Goal: Transaction & Acquisition: Purchase product/service

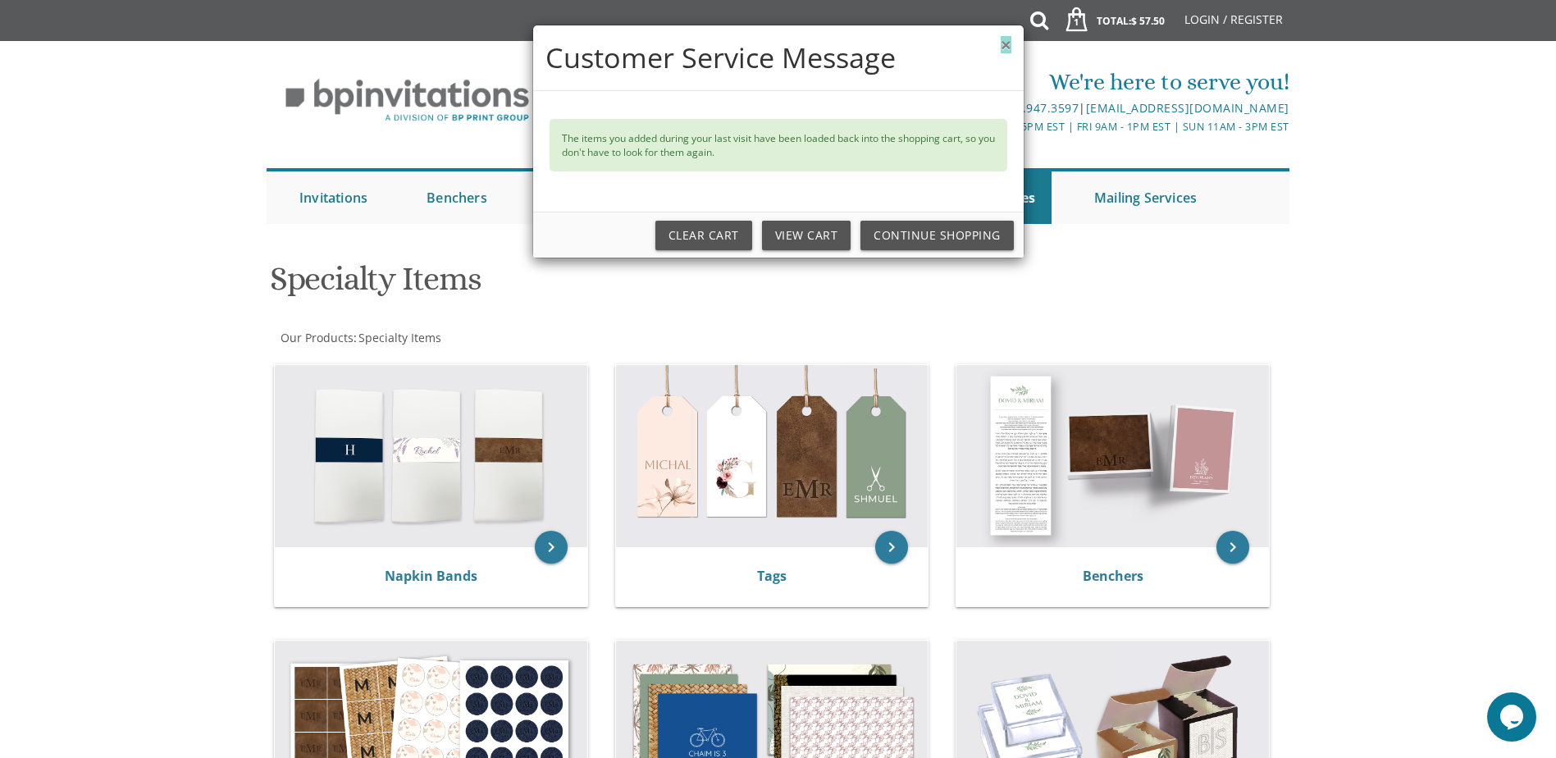
click at [1006, 43] on button "×" at bounding box center [1006, 44] width 10 height 17
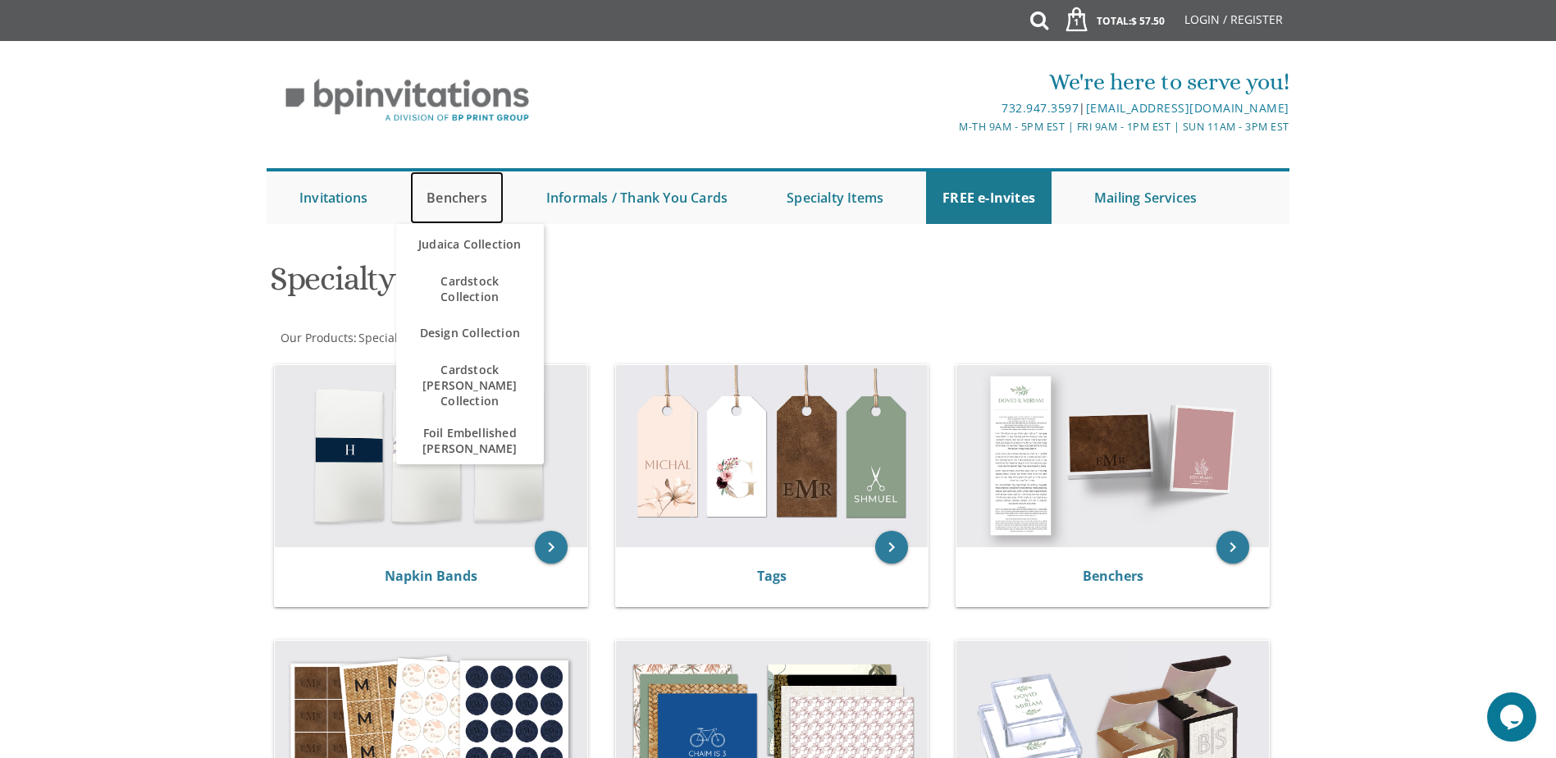
click at [464, 197] on link "Benchers" at bounding box center [457, 197] width 94 height 52
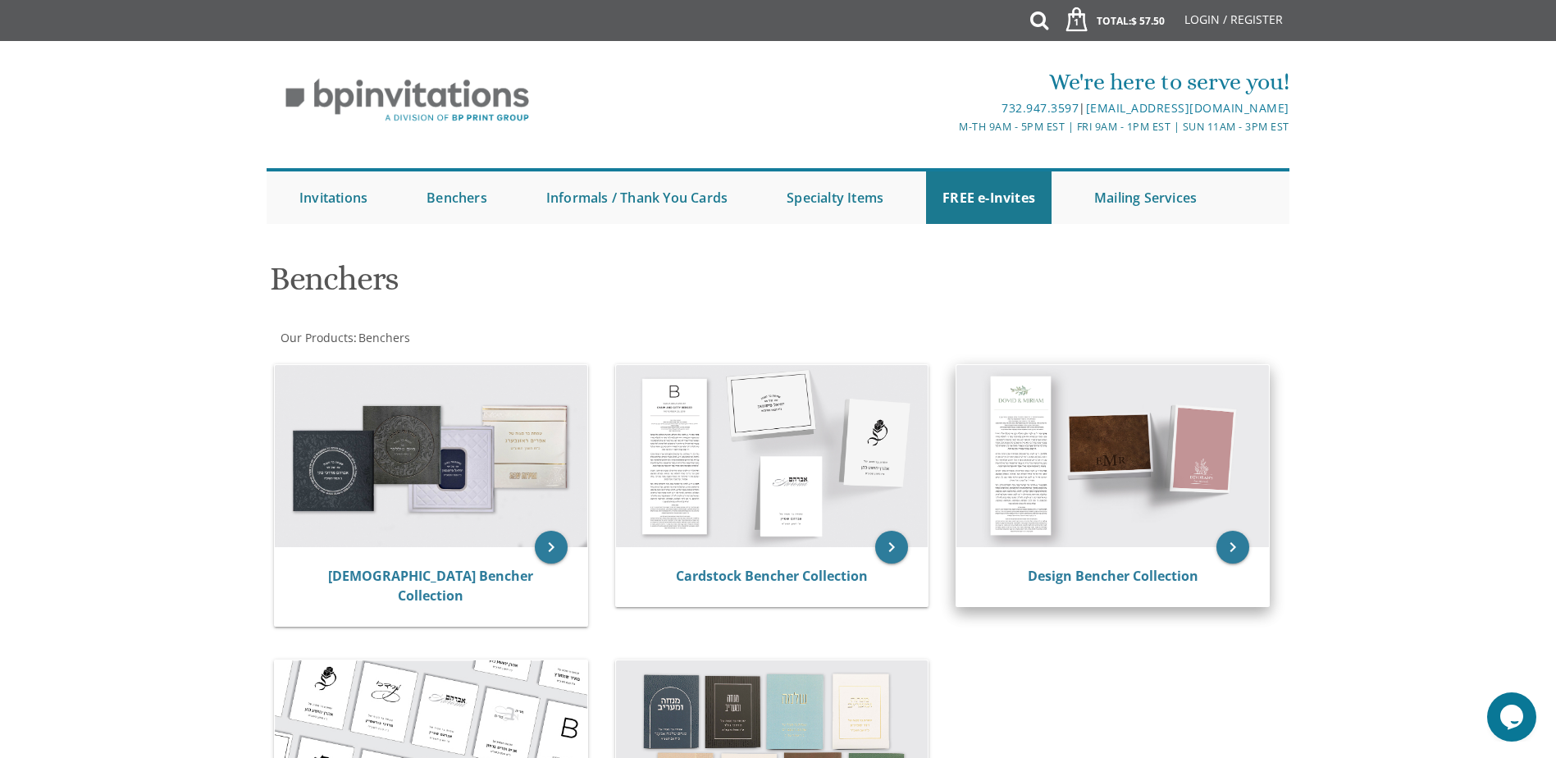
click at [1089, 458] on img at bounding box center [1112, 456] width 313 height 182
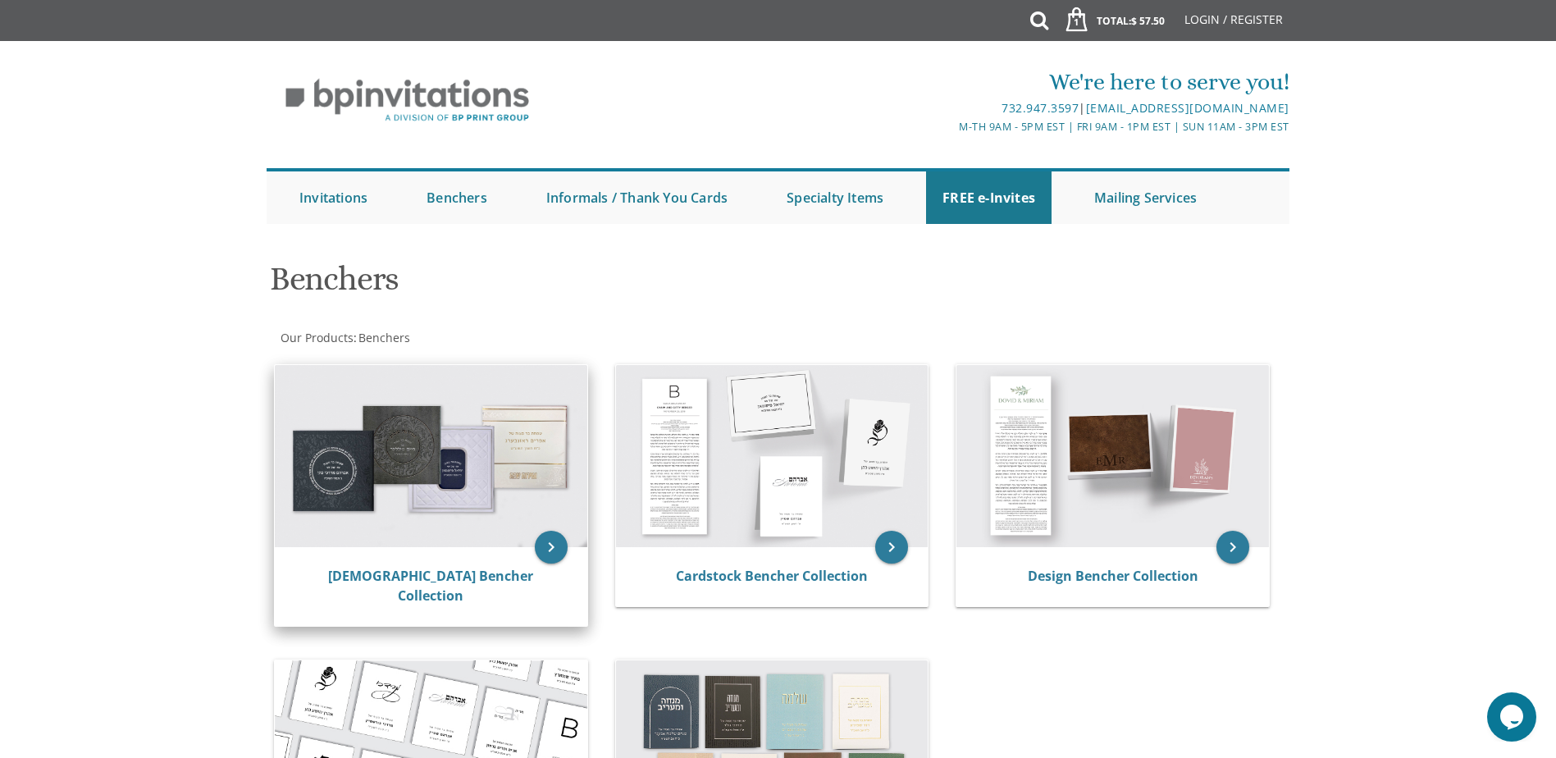
click at [435, 438] on img at bounding box center [431, 456] width 313 height 182
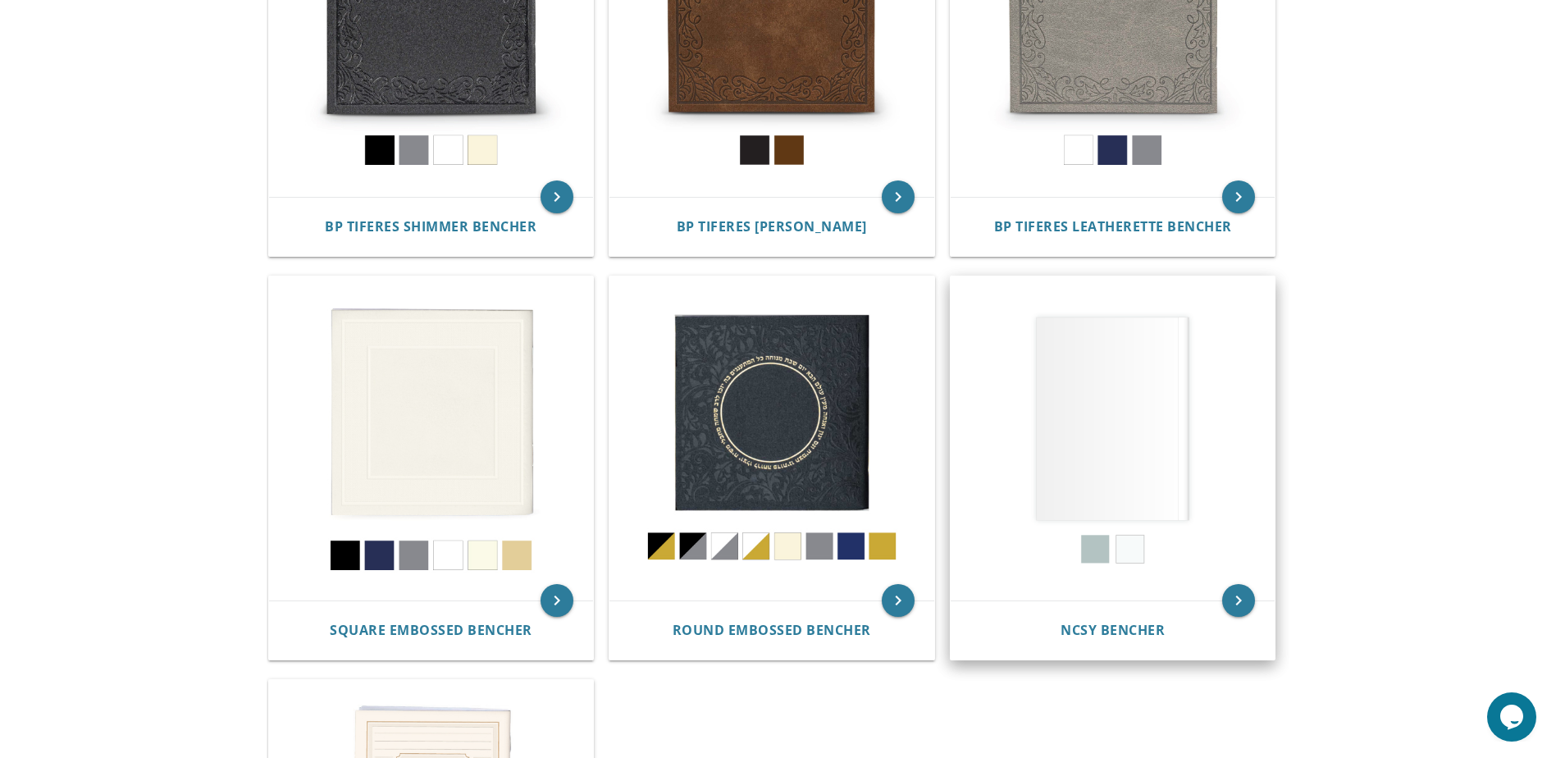
scroll to position [510, 0]
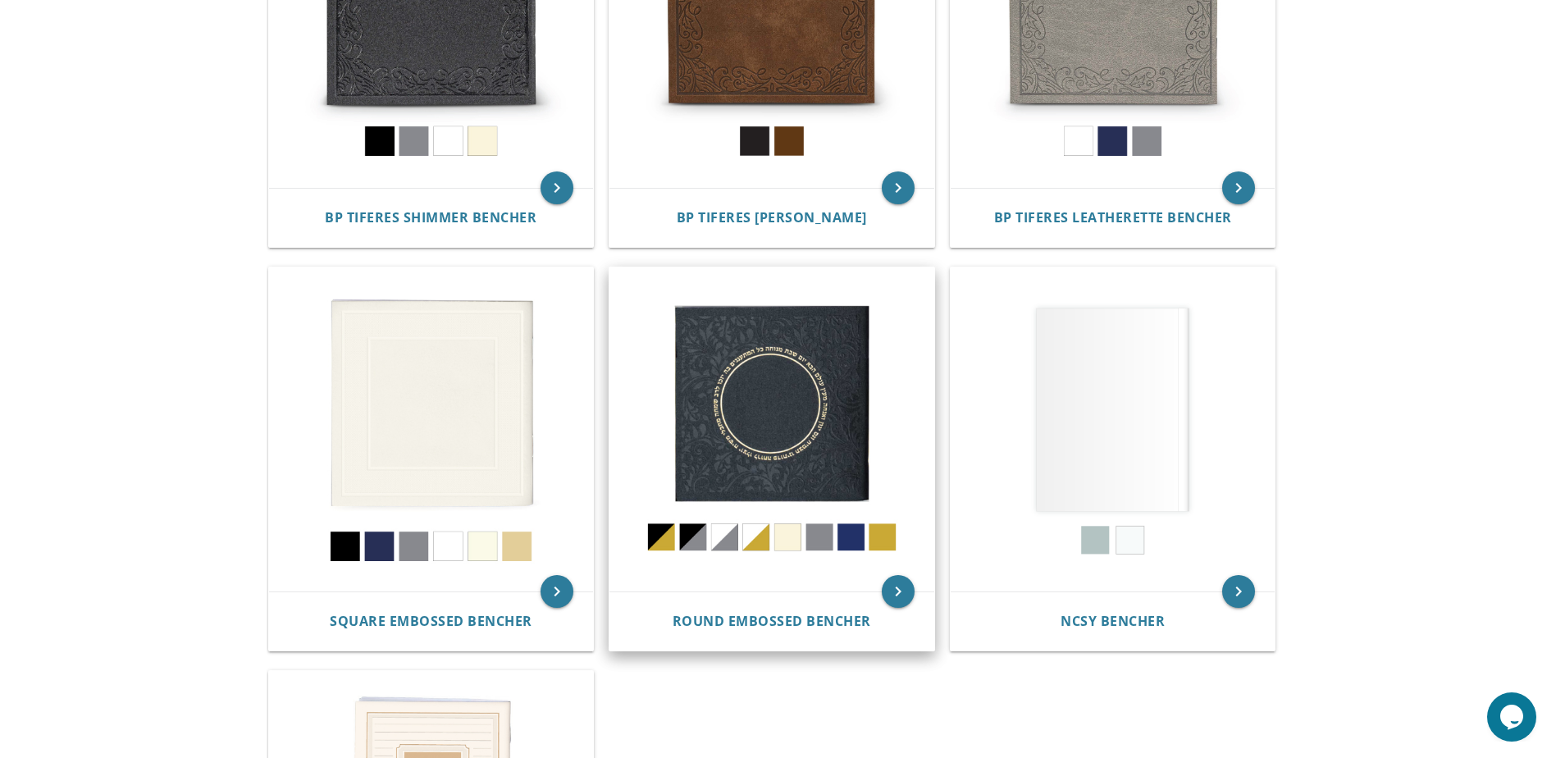
click at [801, 431] on img at bounding box center [771, 429] width 325 height 325
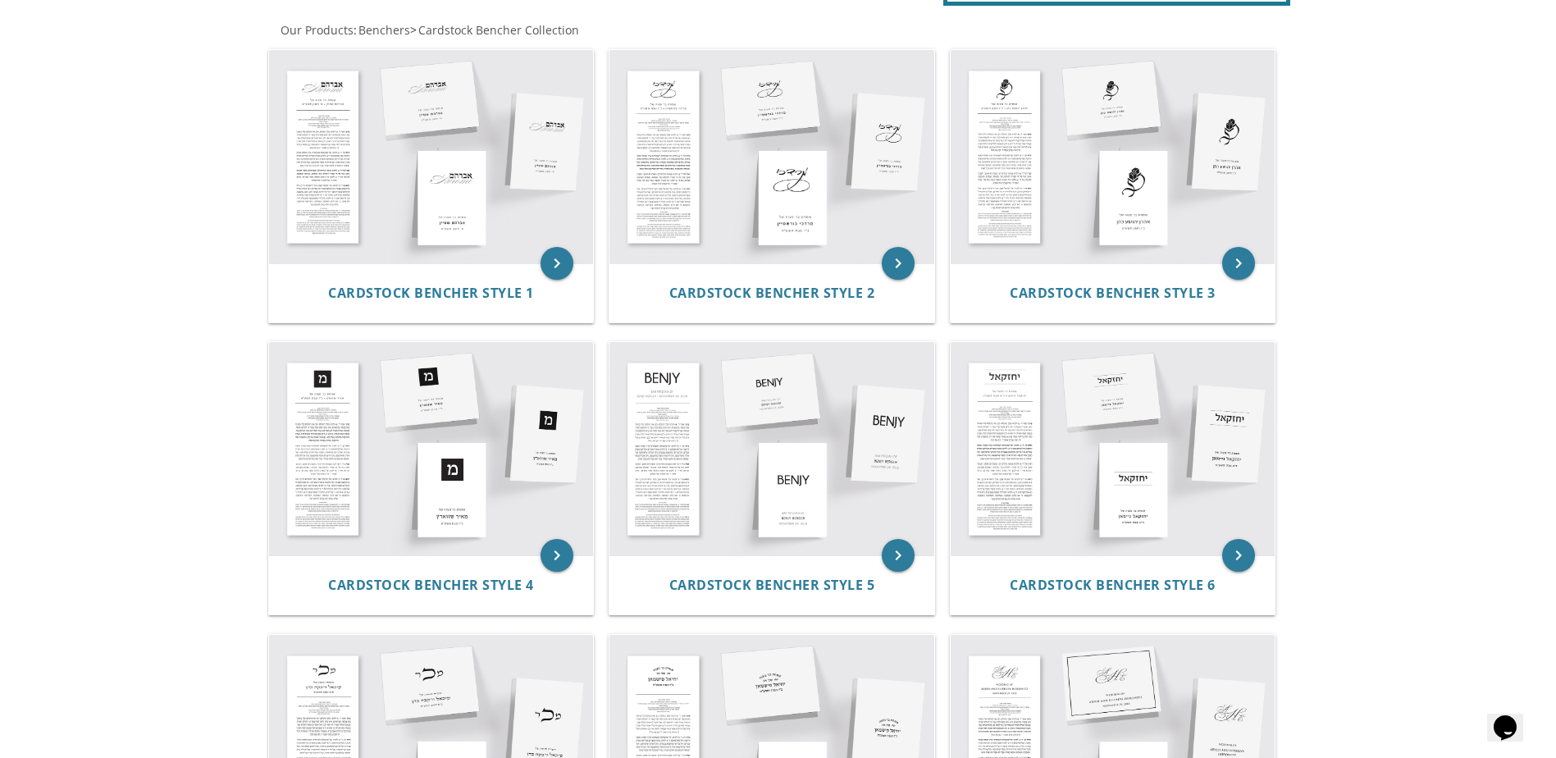
scroll to position [335, 0]
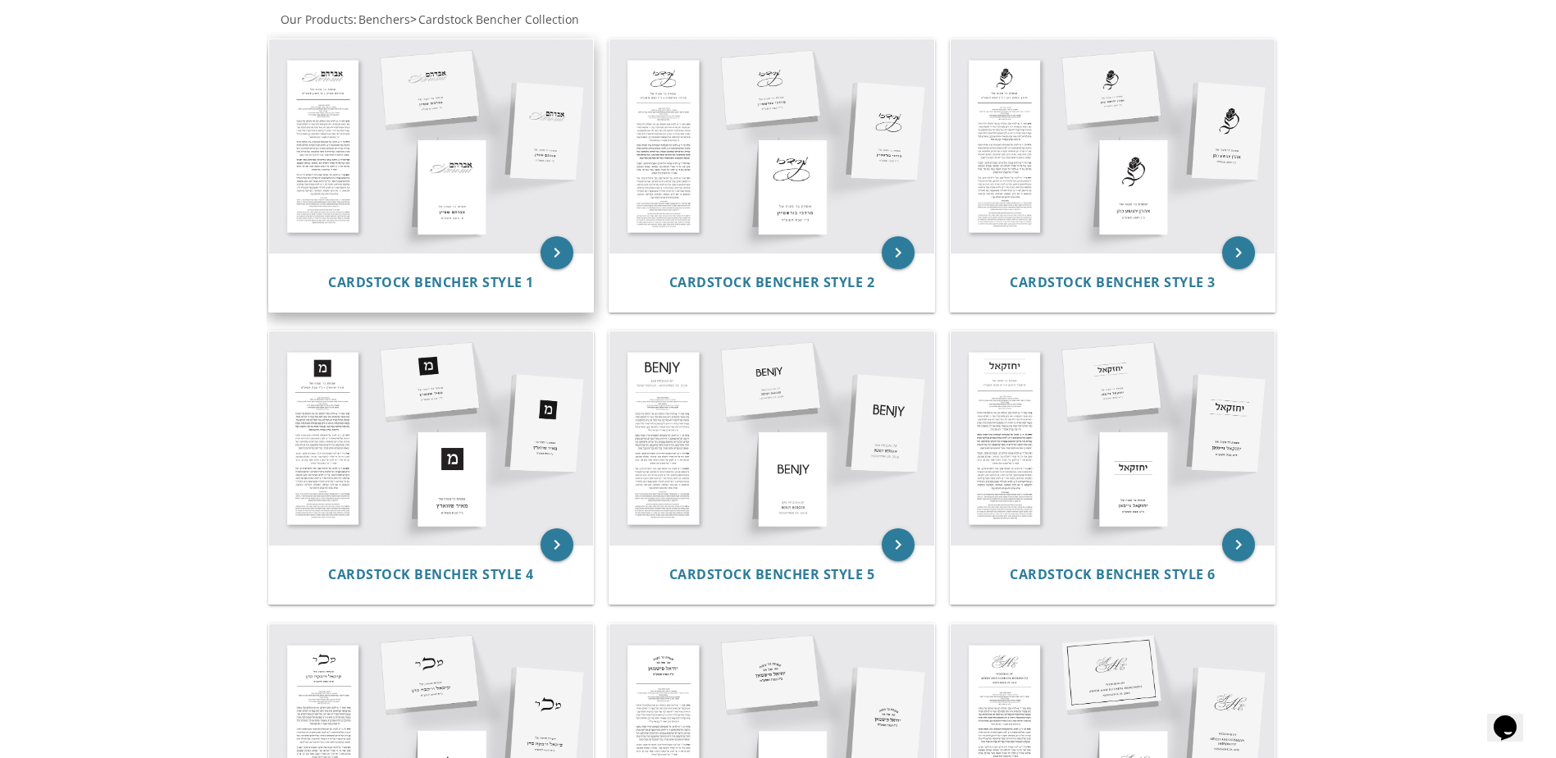
click at [390, 197] on img at bounding box center [431, 145] width 325 height 213
click at [542, 253] on icon "keyboard_arrow_right" at bounding box center [557, 252] width 33 height 33
click at [405, 113] on img at bounding box center [431, 145] width 325 height 213
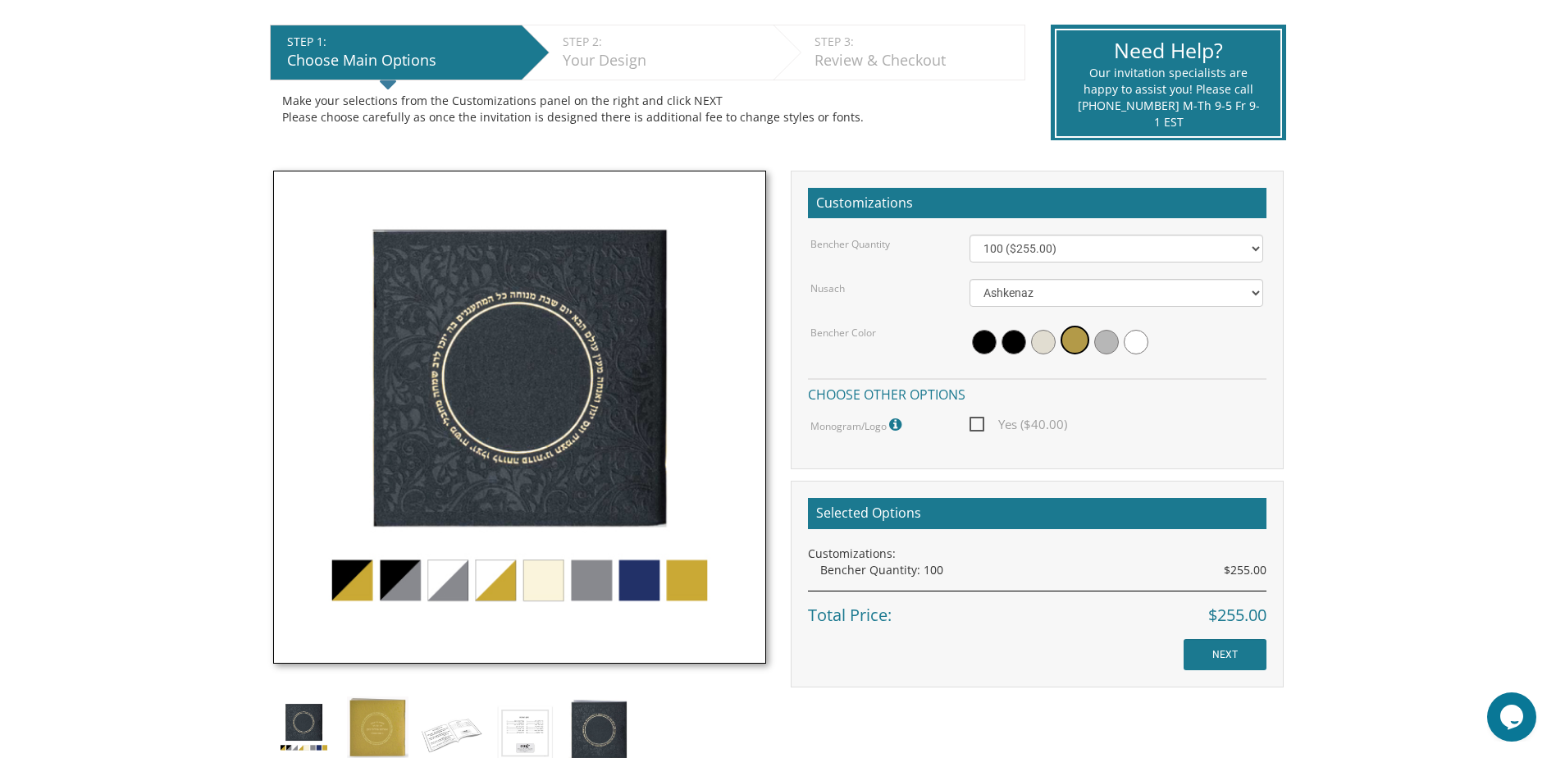
scroll to position [324, 0]
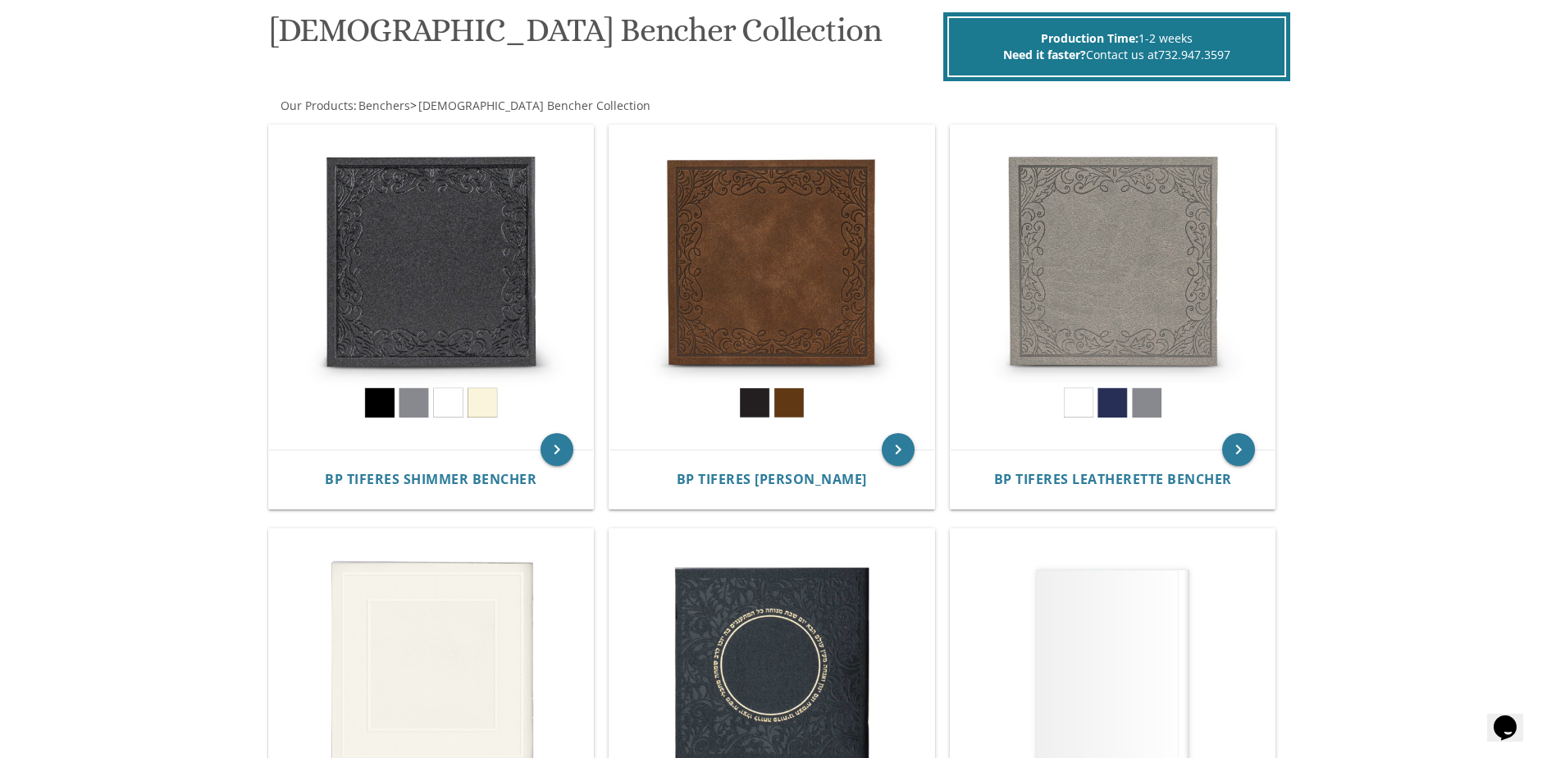
scroll to position [246, 0]
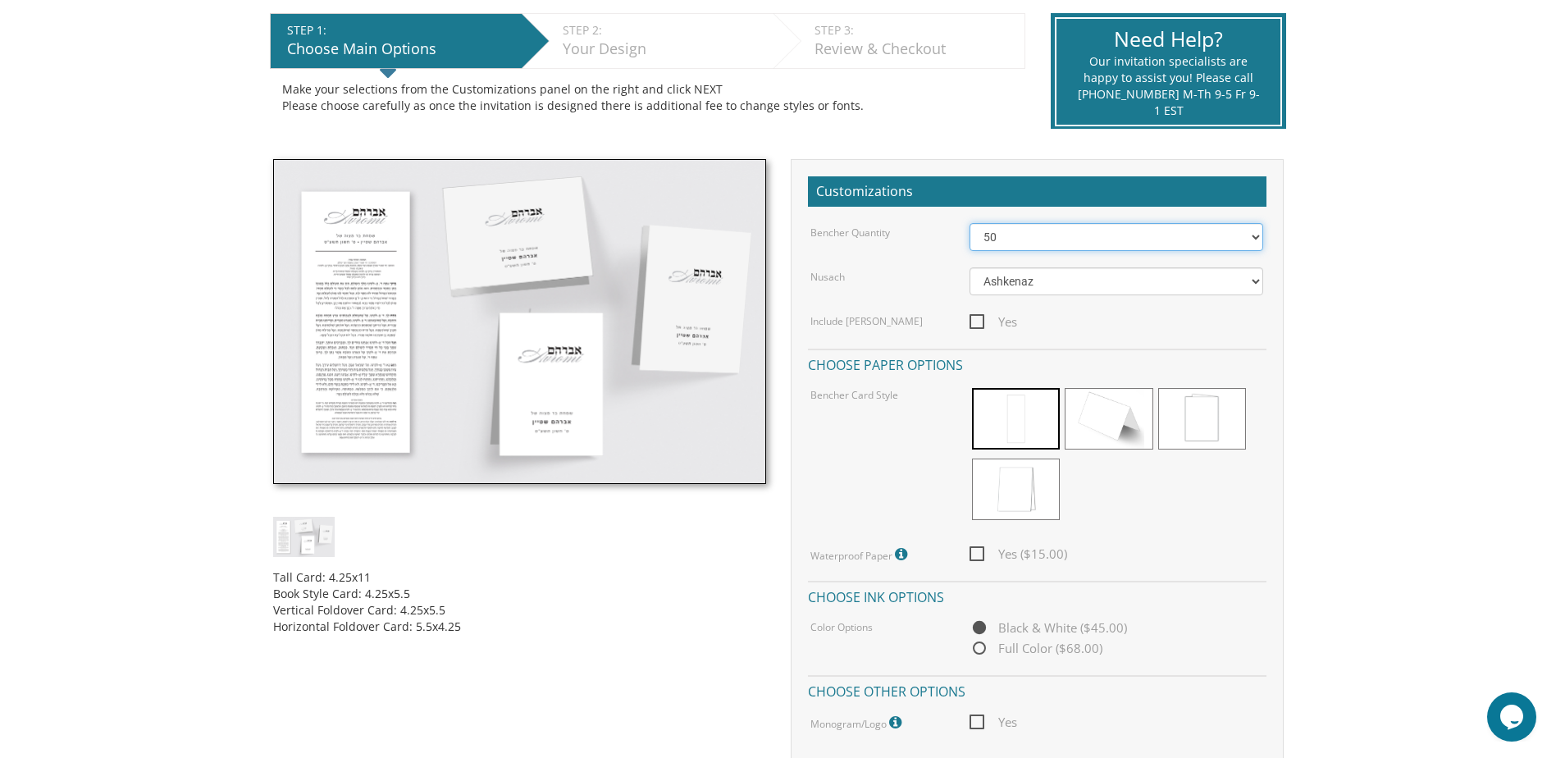
click at [1006, 237] on select "50 60 70 80 90 100 125 150 175 200 225 250 275 300 325 350 375 400 425 450 475 …" at bounding box center [1116, 237] width 294 height 28
select select "100"
click at [969, 223] on select "50 60 70 80 90 100 125 150 175 200 225 250 275 300 325 350 375 400 425 450 475 …" at bounding box center [1116, 237] width 294 height 28
click at [1015, 415] on span at bounding box center [1016, 419] width 88 height 62
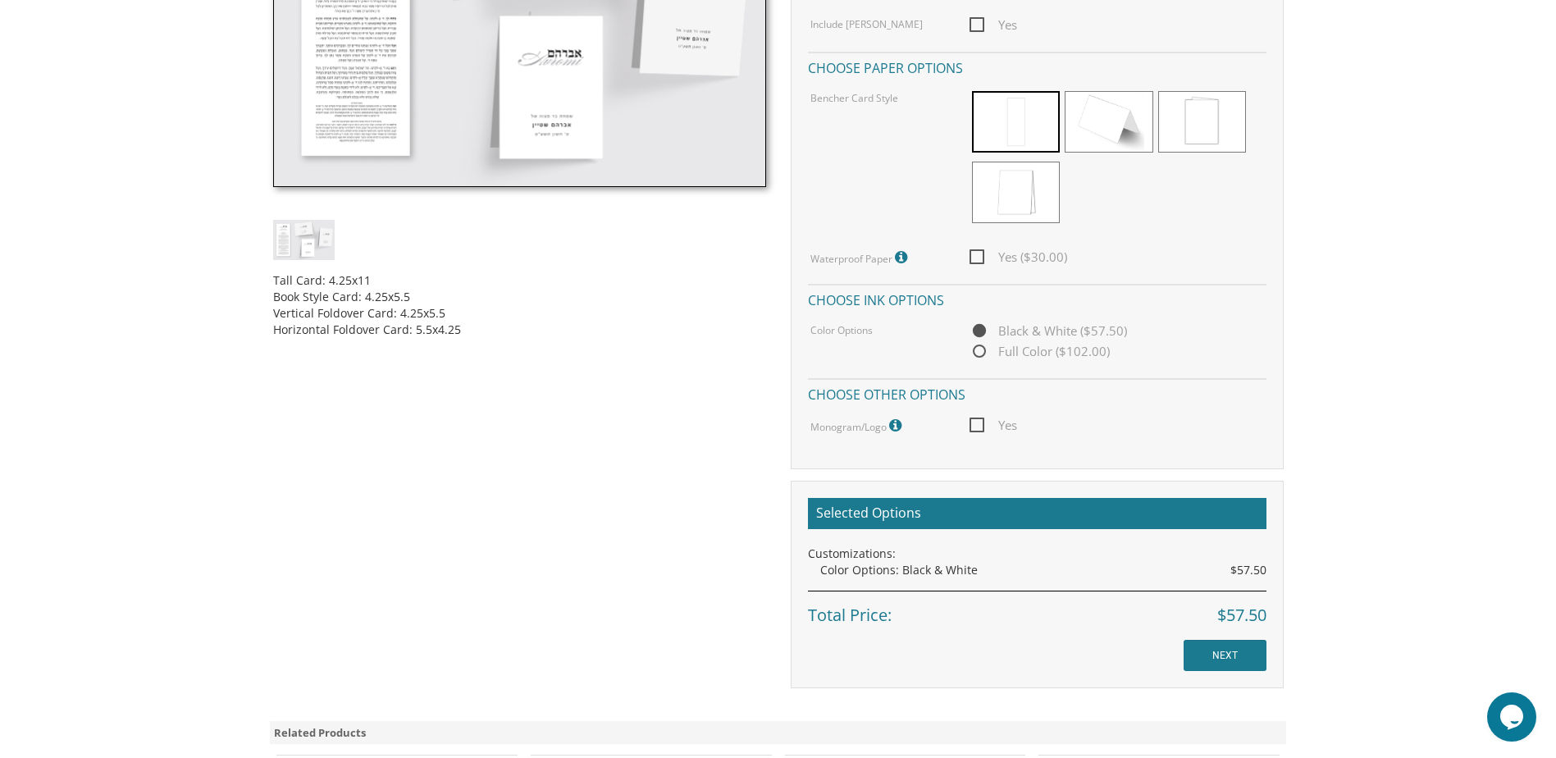
scroll to position [685, 0]
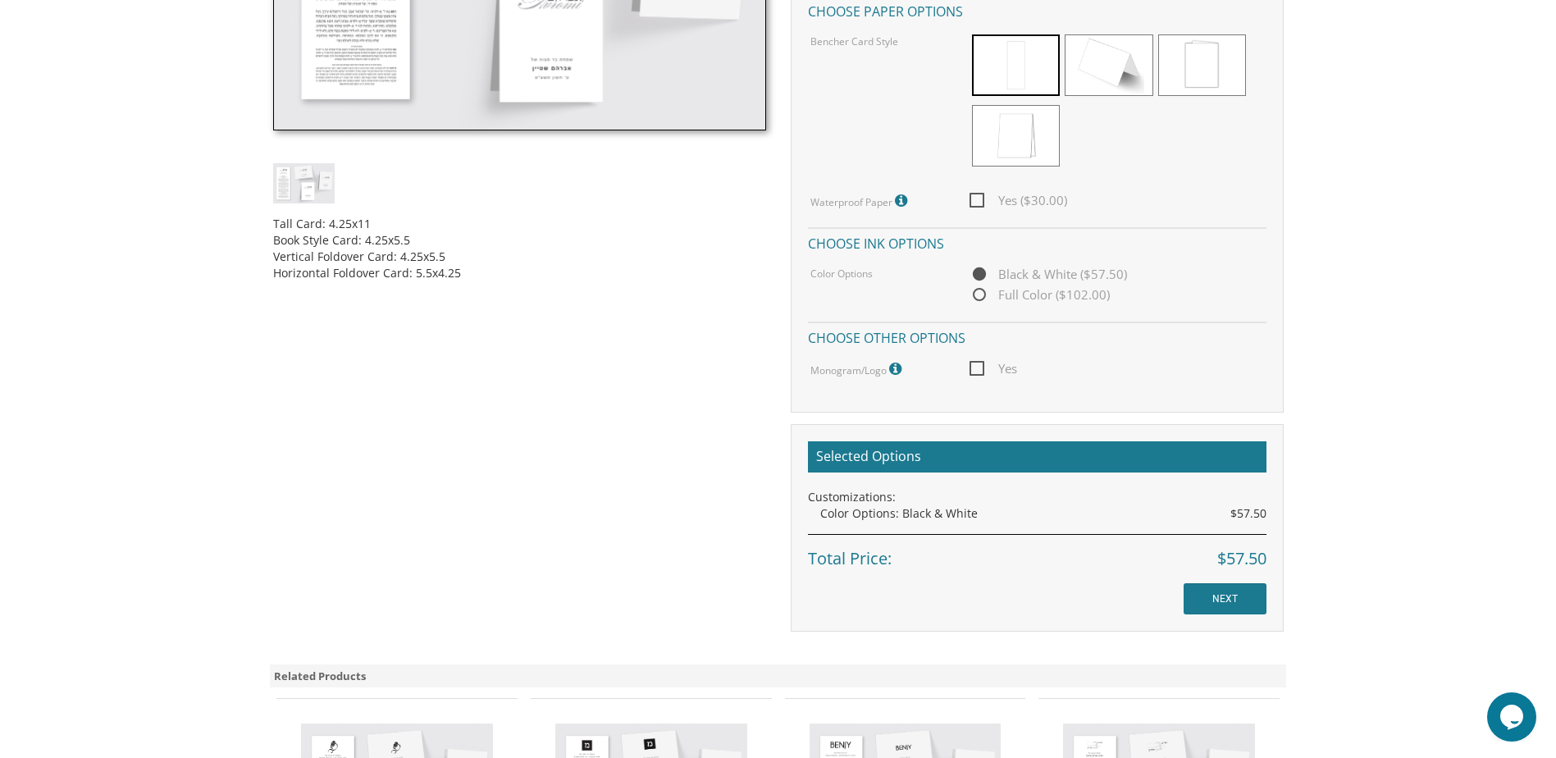
click at [978, 365] on span "Yes" at bounding box center [993, 368] width 48 height 21
click at [978, 365] on input "Yes" at bounding box center [974, 367] width 11 height 11
checkbox input "true"
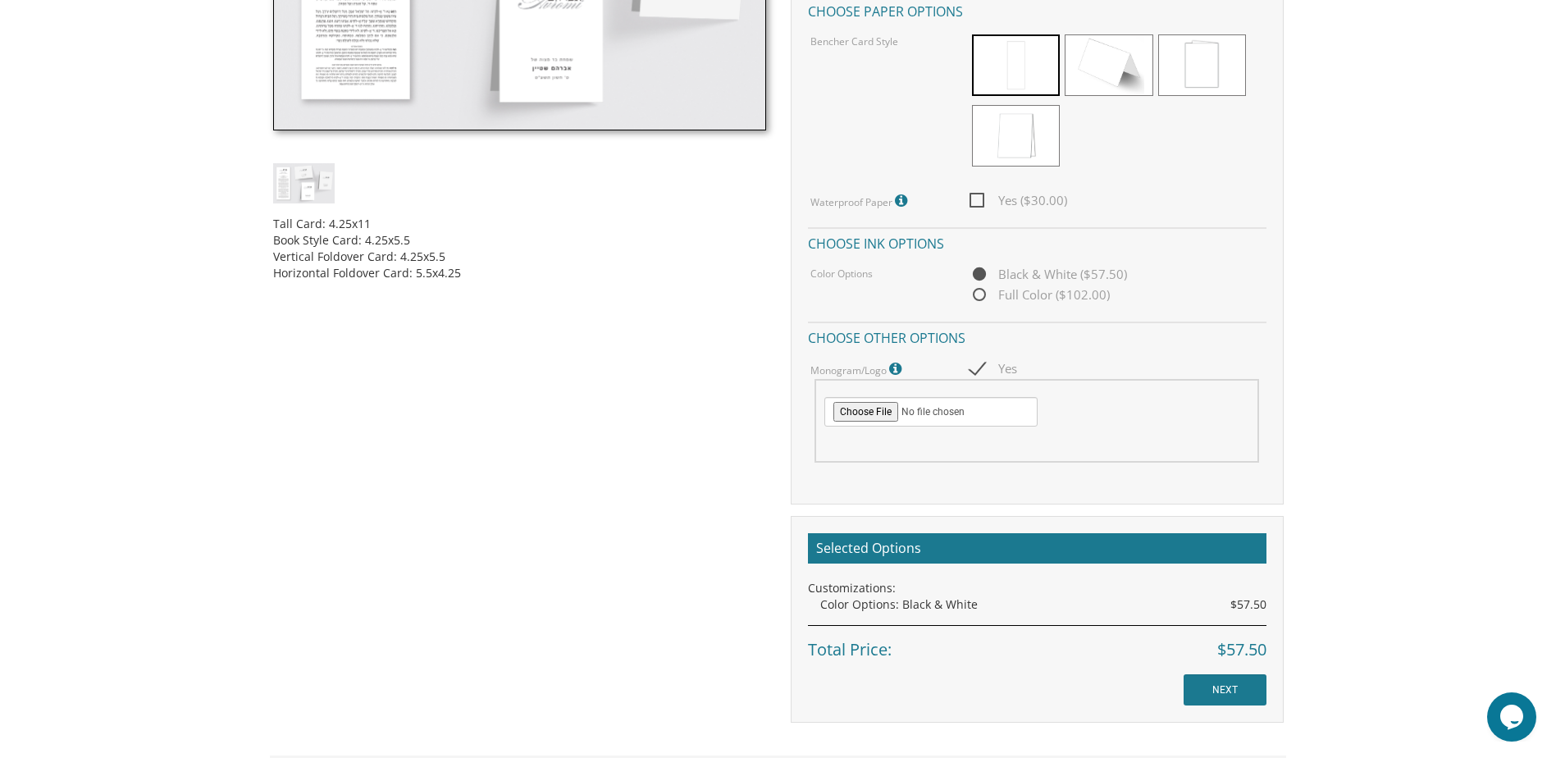
click at [974, 432] on div at bounding box center [1036, 435] width 425 height 17
click at [971, 416] on input "file" at bounding box center [930, 412] width 213 height 30
type input "C:\fakepath\Screenshot 2025-09-03 150409.png"
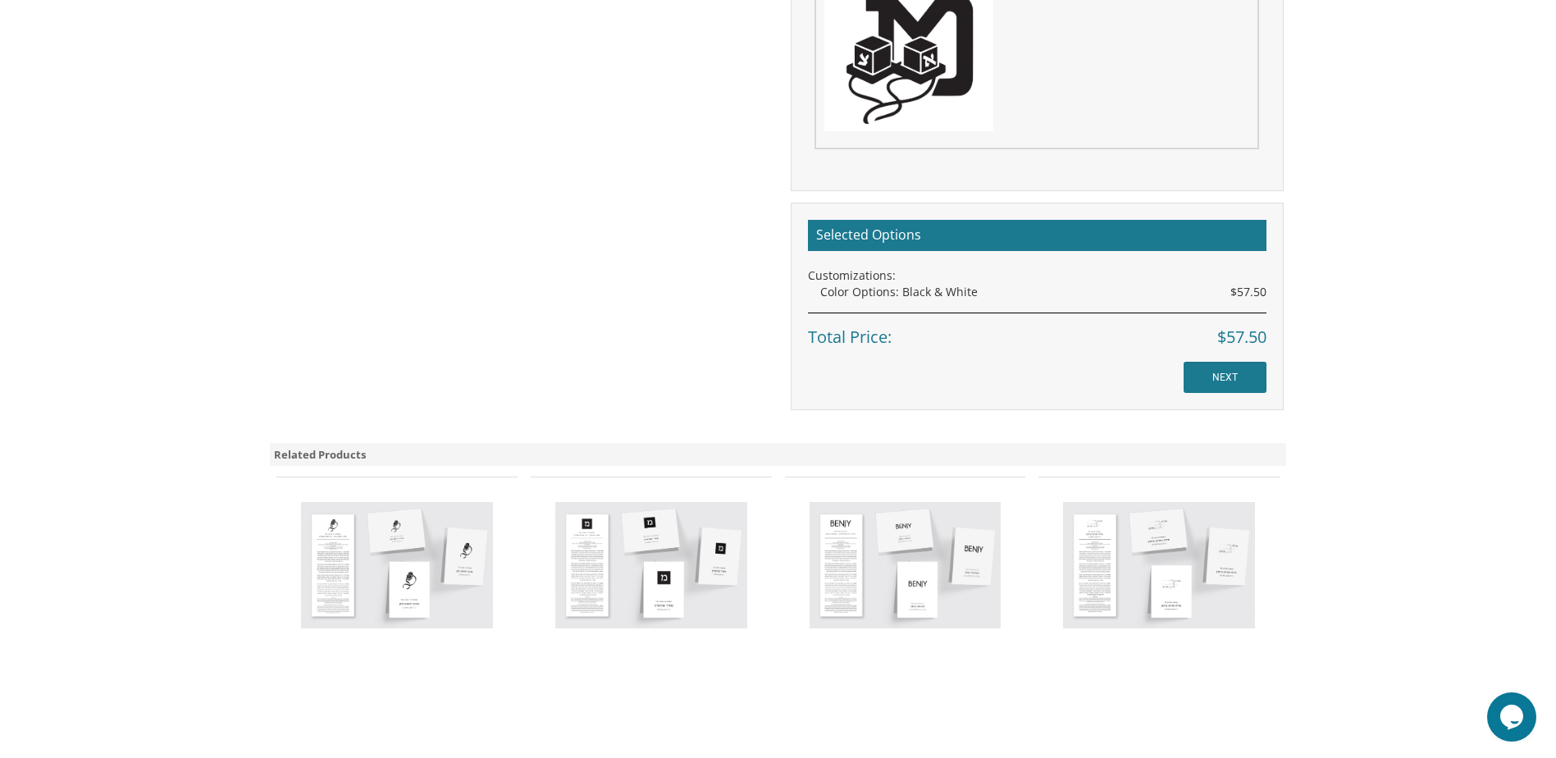
scroll to position [1188, 0]
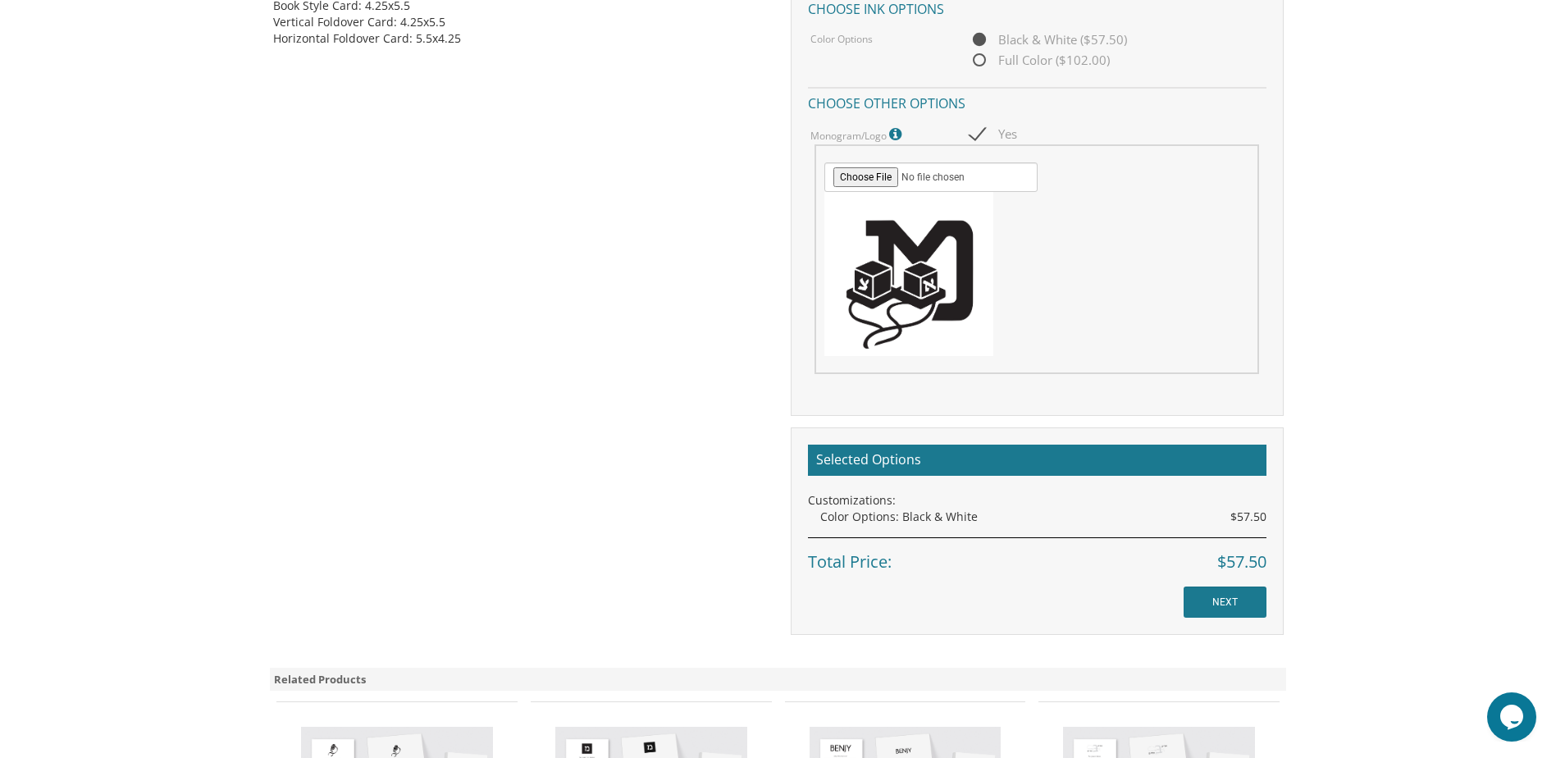
scroll to position [912, 0]
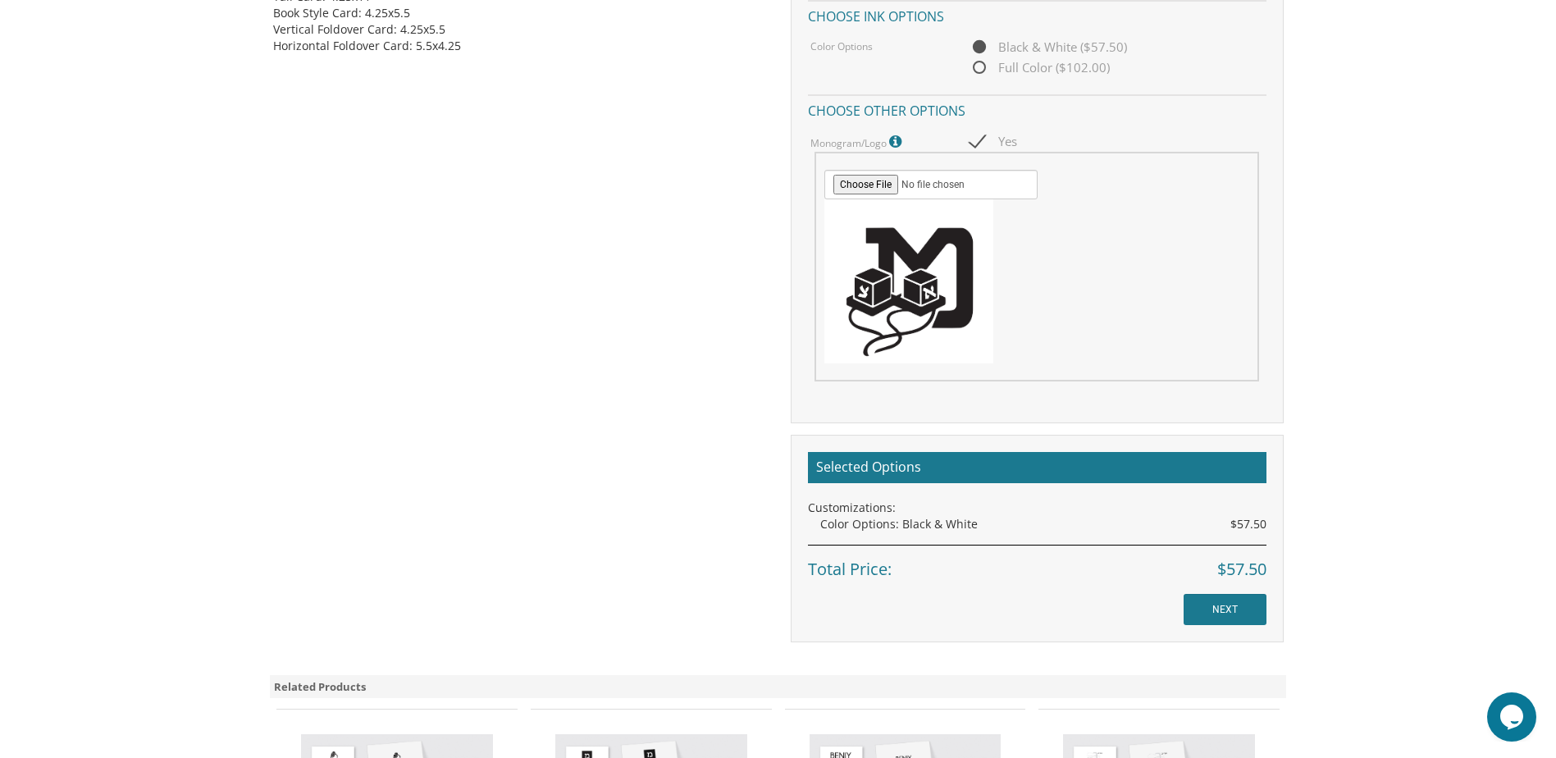
click at [1417, 201] on body "My Cart {{shoppingcart.totalQuantityDisplay}} Total: {{shoppingcart.subtotal}} …" at bounding box center [778, 171] width 1556 height 2166
click at [1349, 486] on body "My Cart {{shoppingcart.totalQuantityDisplay}} Total: {{shoppingcart.subtotal}} …" at bounding box center [778, 171] width 1556 height 2166
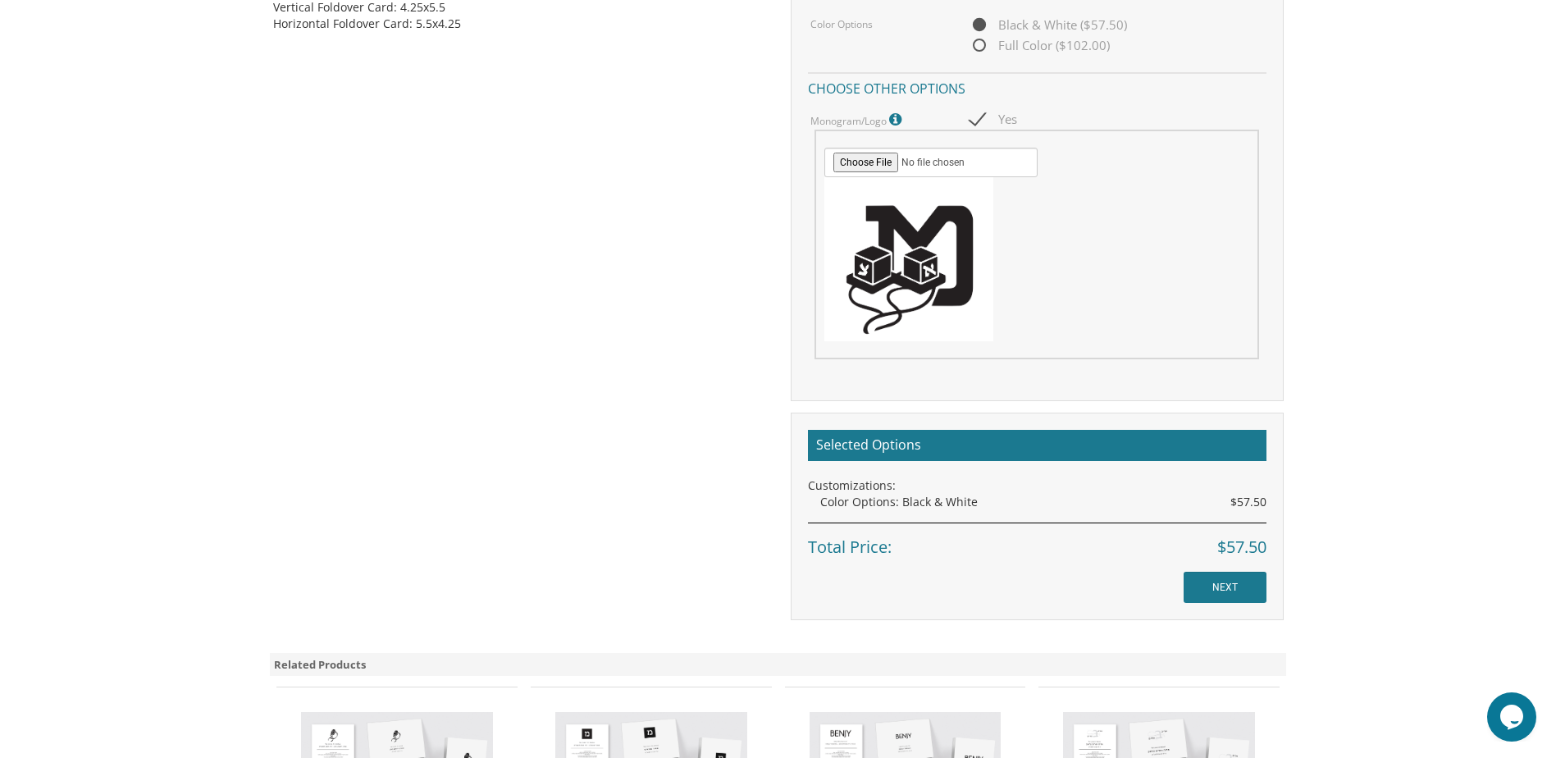
scroll to position [996, 0]
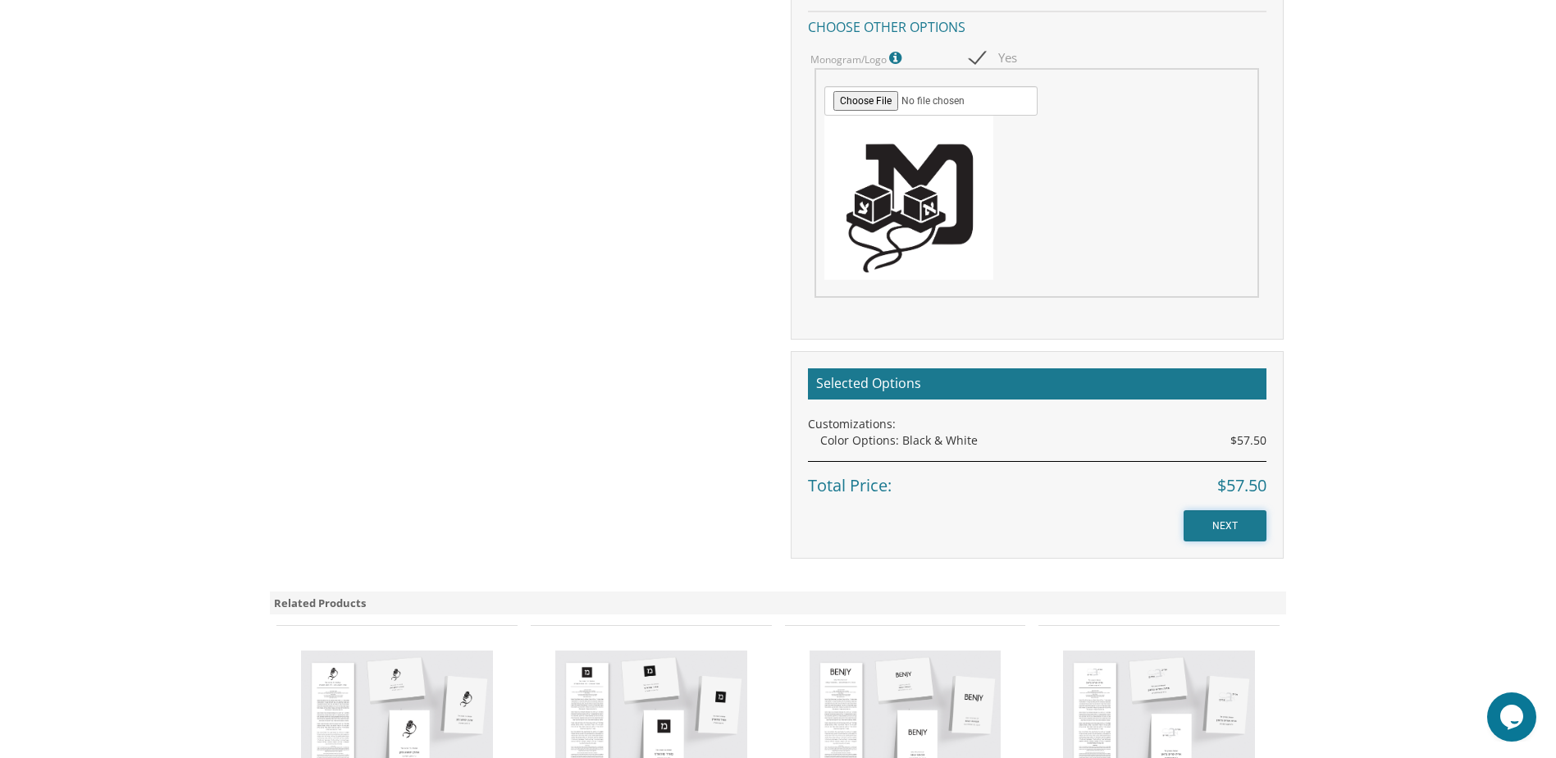
click at [1217, 522] on input "NEXT" at bounding box center [1225, 525] width 83 height 31
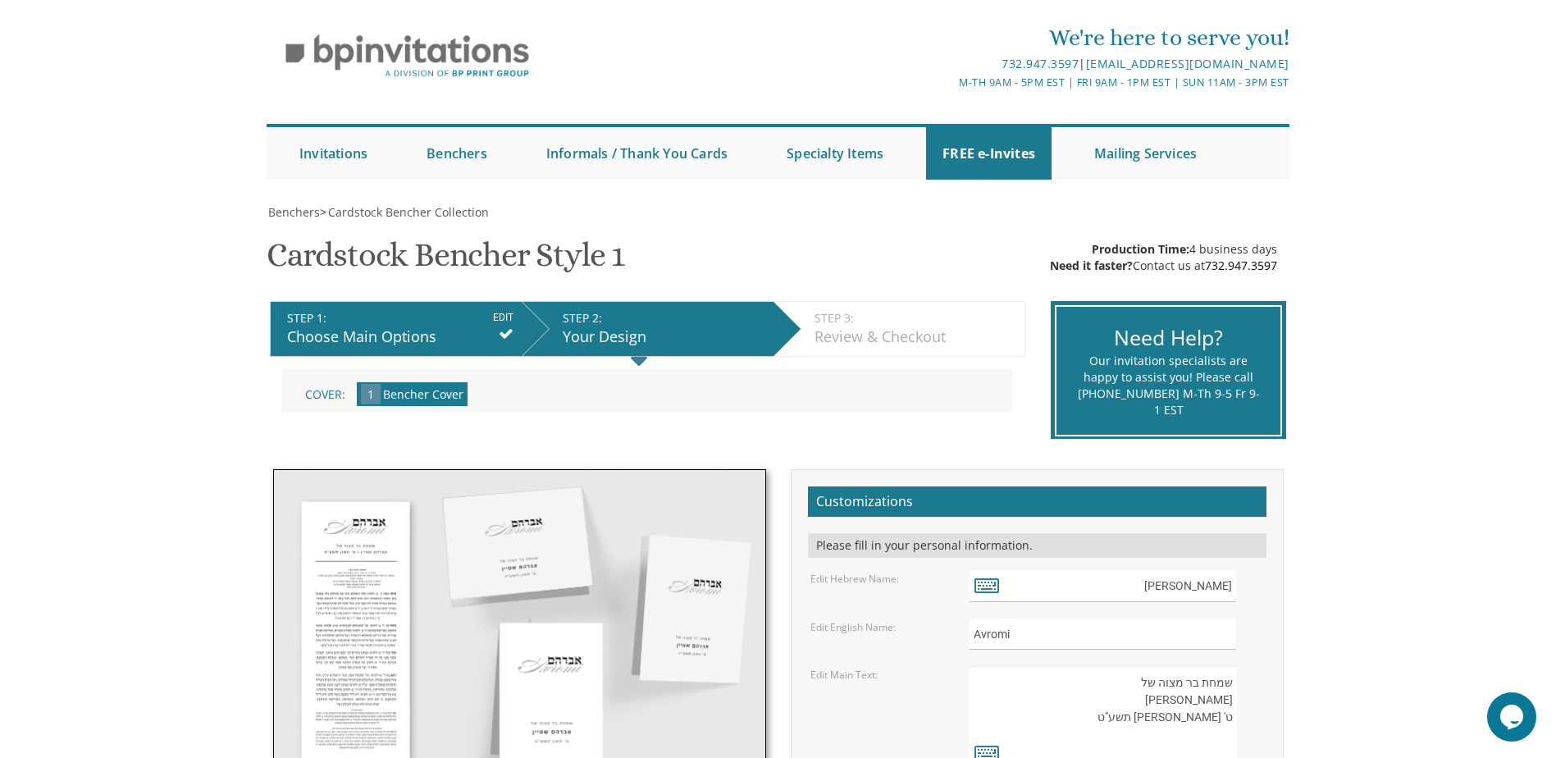
scroll to position [82, 0]
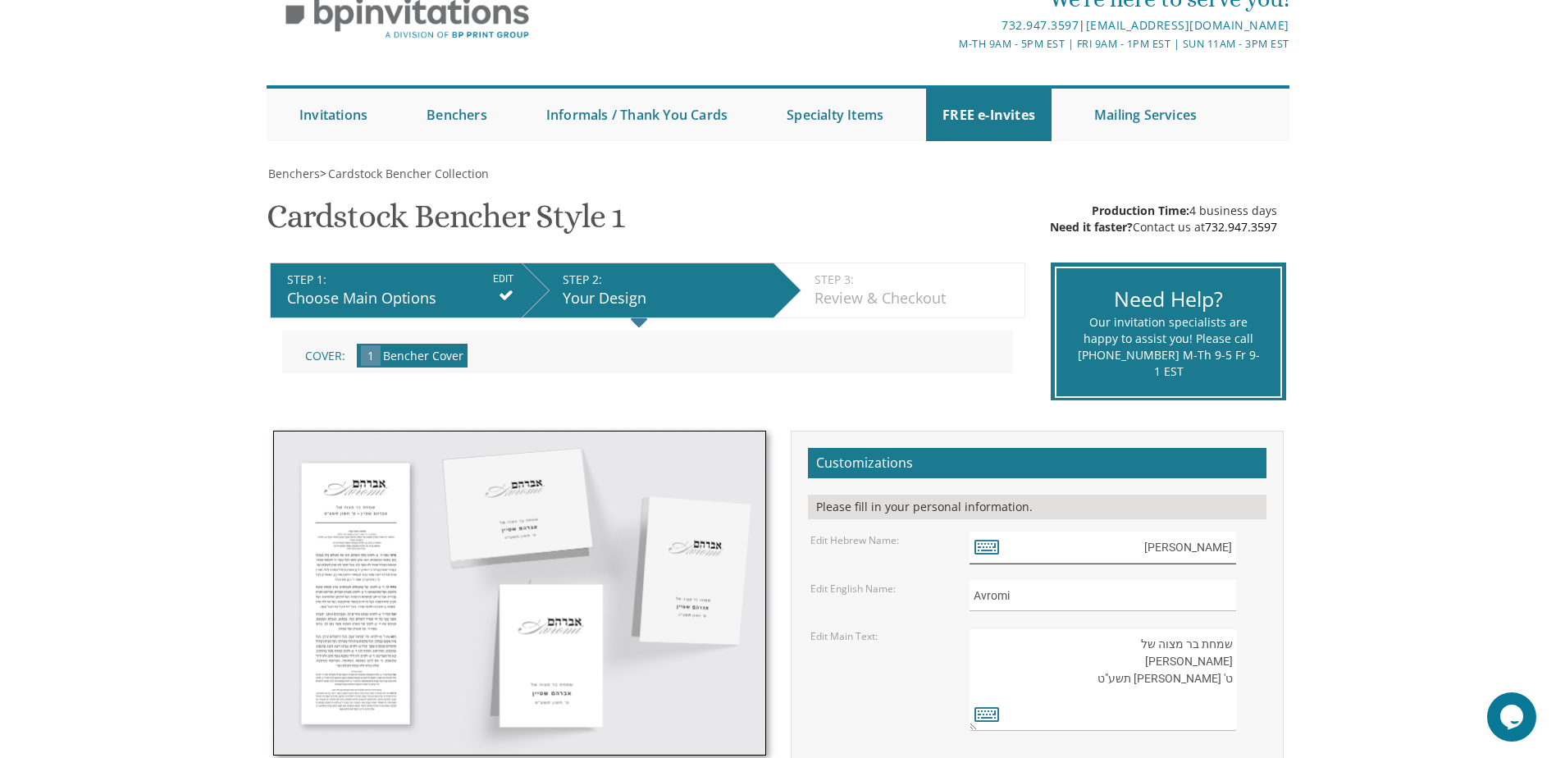
drag, startPoint x: 1191, startPoint y: 548, endPoint x: 1339, endPoint y: 551, distance: 148.5
click at [1339, 551] on body "My Cart {{shoppingcart.totalQuantityDisplay}} Total: {{shoppingcart.subtotal}} …" at bounding box center [778, 669] width 1556 height 1503
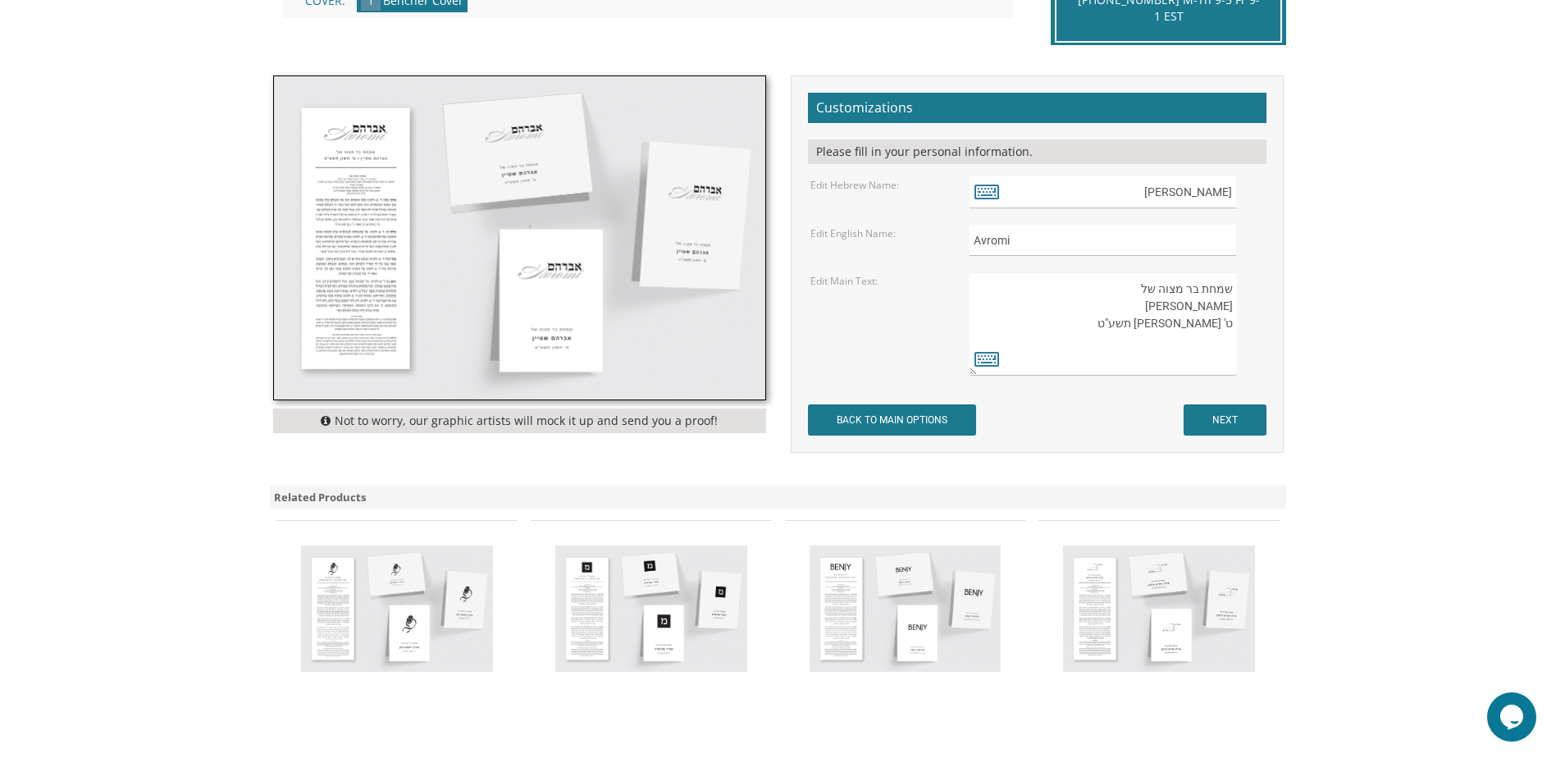
scroll to position [0, 0]
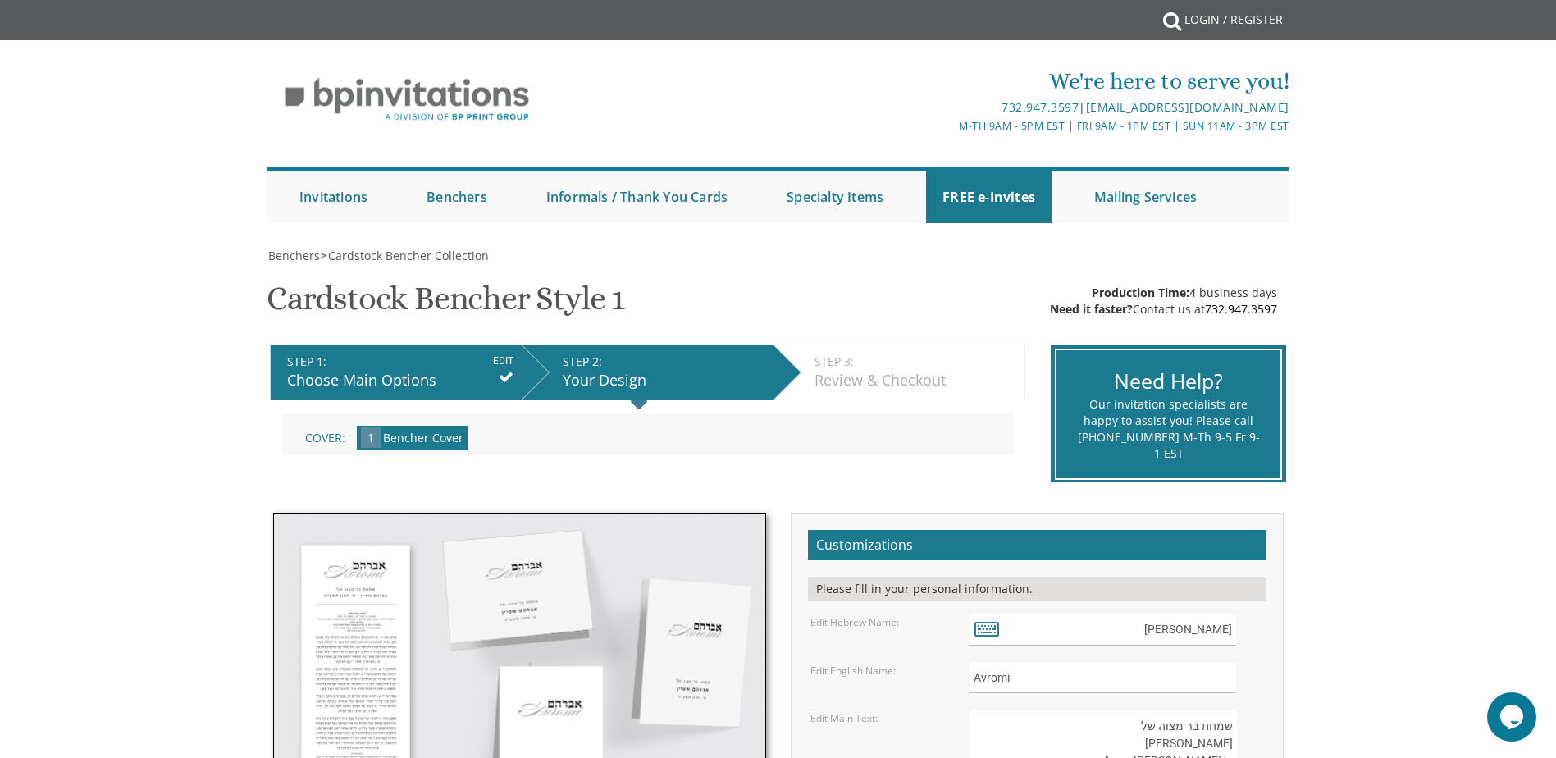
drag, startPoint x: 1111, startPoint y: 635, endPoint x: 1116, endPoint y: -67, distance: 702.1
click at [1116, 0] on html "My Cart {{shoppingcart.totalQuantityDisplay}} Total: {{shoppingcart.subtotal}} …" at bounding box center [778, 379] width 1556 height 758
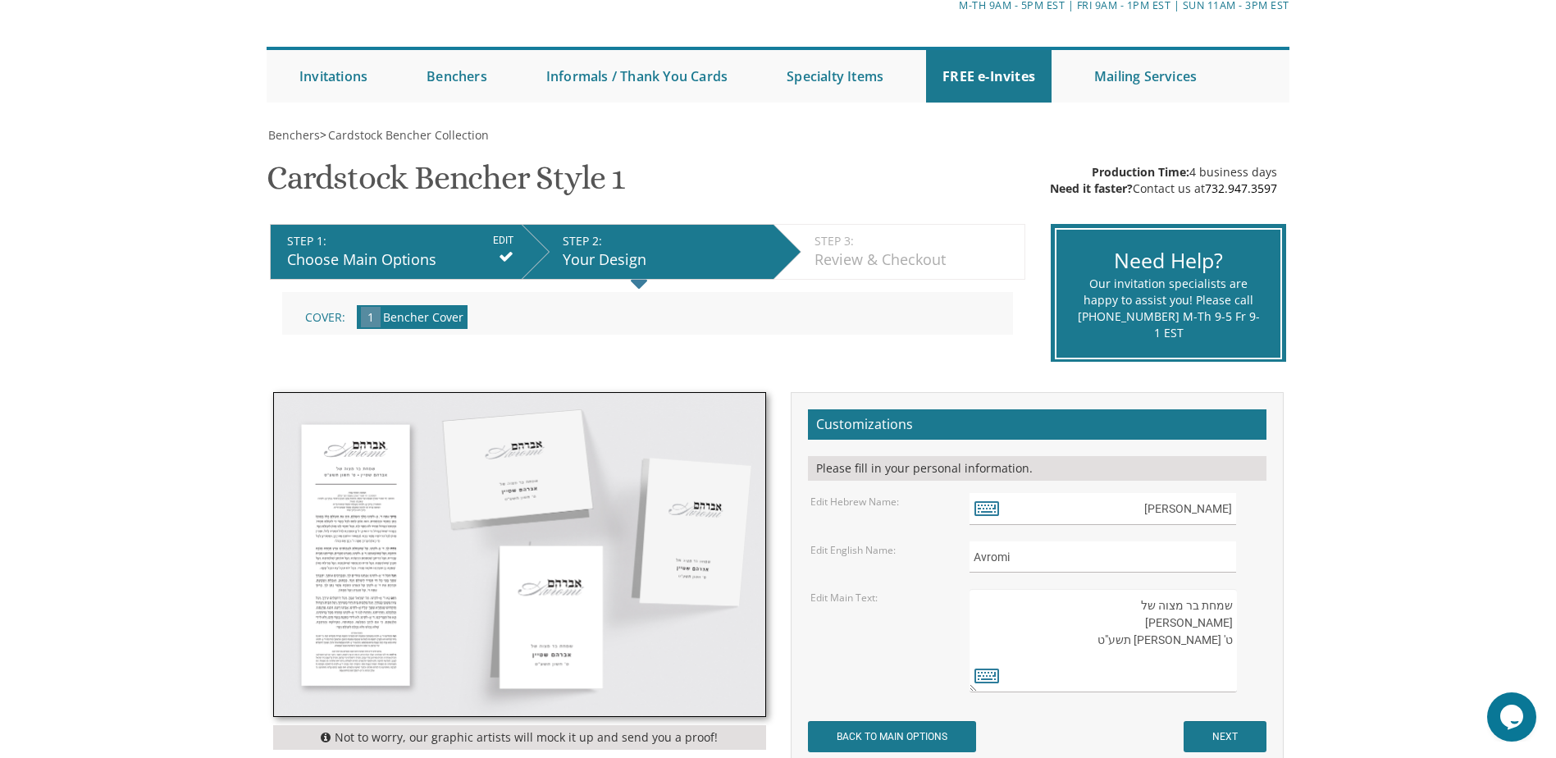
scroll to position [164, 0]
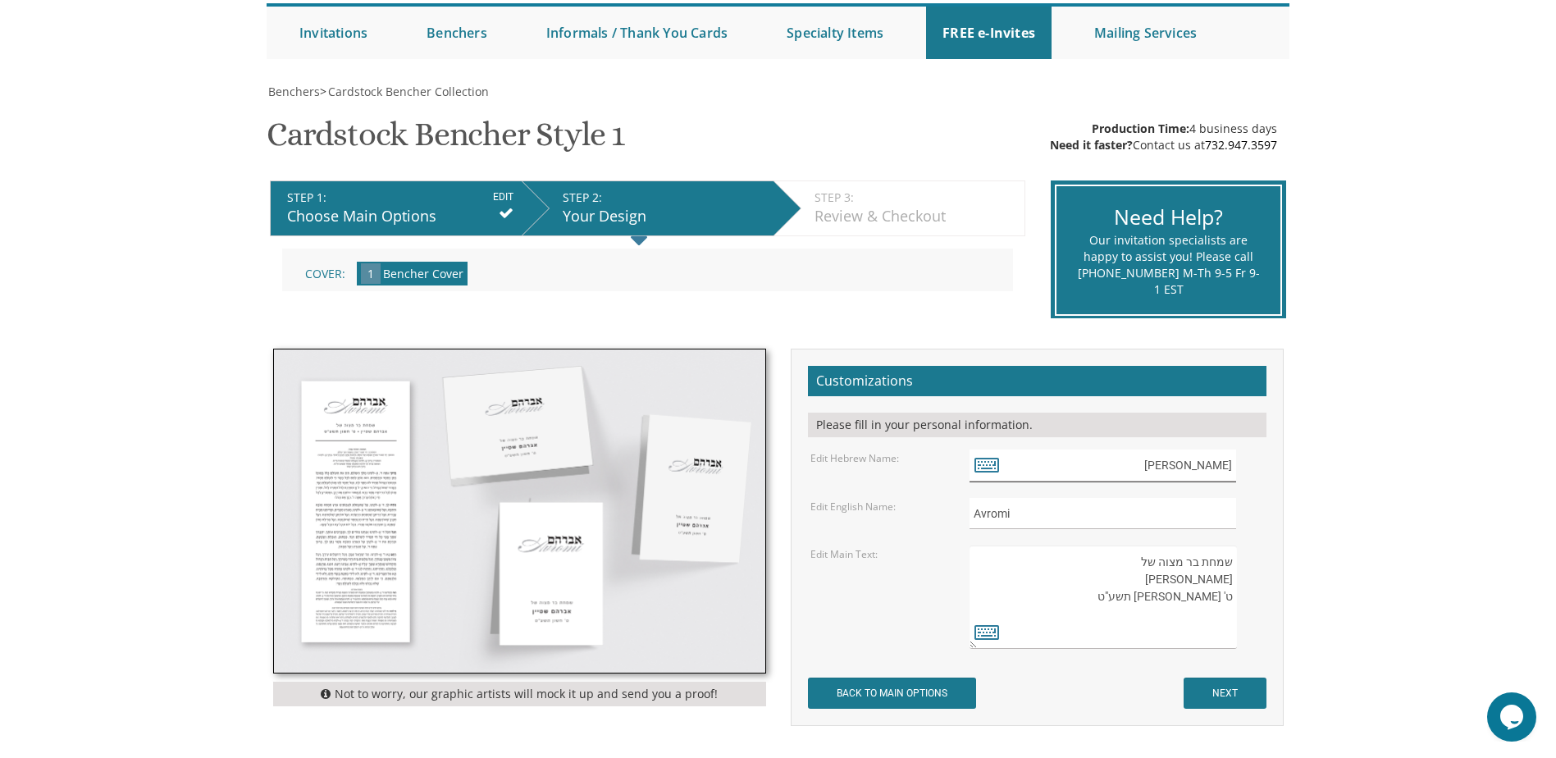
drag, startPoint x: 1284, startPoint y: 455, endPoint x: 1299, endPoint y: 451, distance: 15.3
click at [1299, 451] on div "Benchers > Cardstock Bencher Collection Cardstock Bencher Style 1 SKU: cc1 Prod…" at bounding box center [778, 585] width 1050 height 1003
click at [1223, 600] on div "שמחת בר מצוה של אברהם שטיין ט' חשון תשע"ט" at bounding box center [1116, 596] width 294 height 103
drag, startPoint x: 1229, startPoint y: 599, endPoint x: 1132, endPoint y: 551, distance: 108.6
click at [1132, 551] on textarea "שמחת בר מצוה של אברהם שטיין ט' חשון תשע"ט" at bounding box center [1102, 596] width 267 height 103
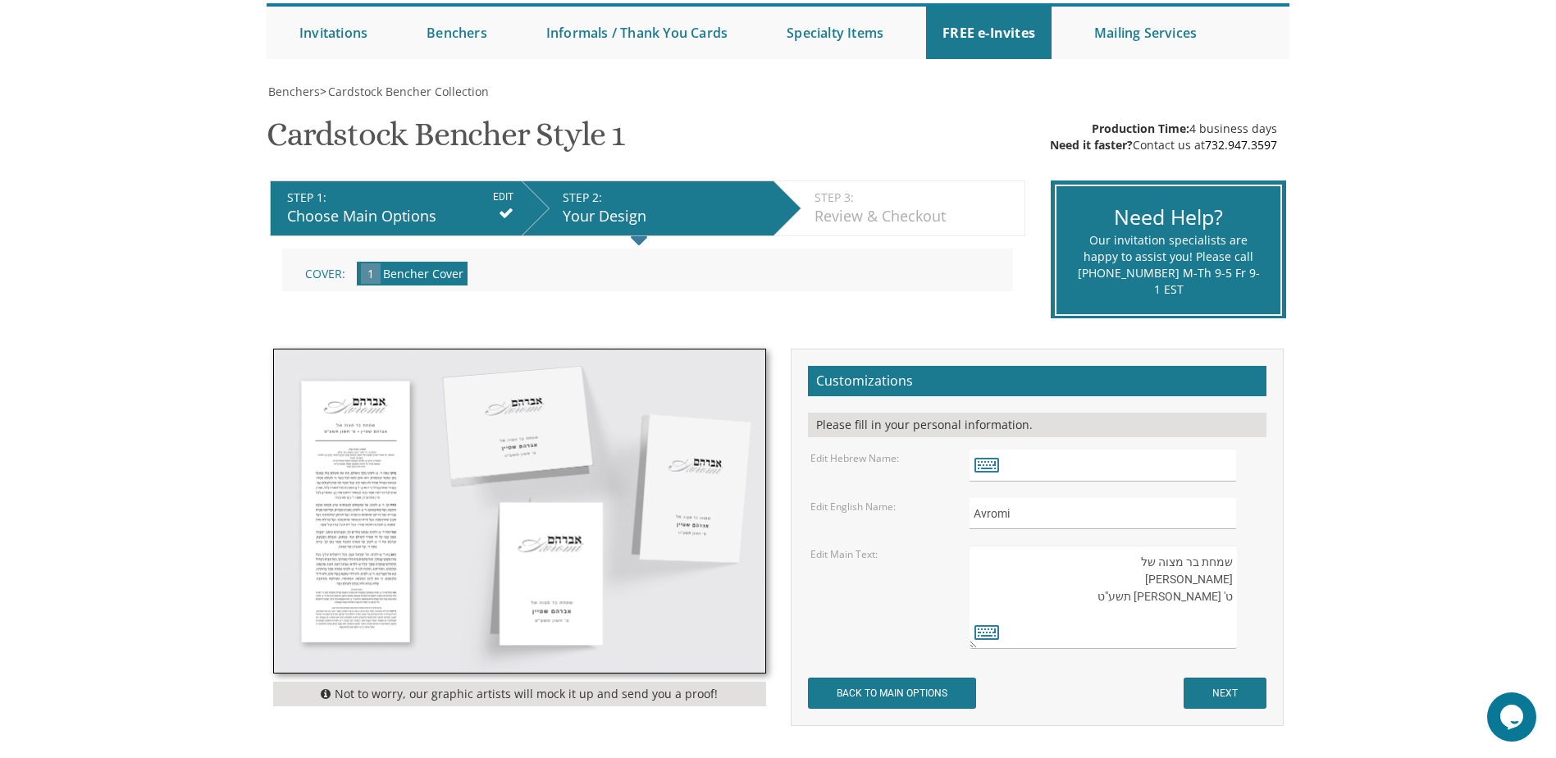
click at [1132, 551] on textarea "שמחת בר מצוה של אברהם שטיין ט' חשון תשע"ט" at bounding box center [1102, 596] width 267 height 103
drag, startPoint x: 1131, startPoint y: 559, endPoint x: 1156, endPoint y: 617, distance: 63.5
click at [1156, 617] on textarea "שמחת בר מצוה של אברהם שטיין ט' חשון תשע"ט" at bounding box center [1102, 596] width 267 height 103
type textarea "ש"
paste textarea "בר מצוה של אהרן צבי מאלעק"
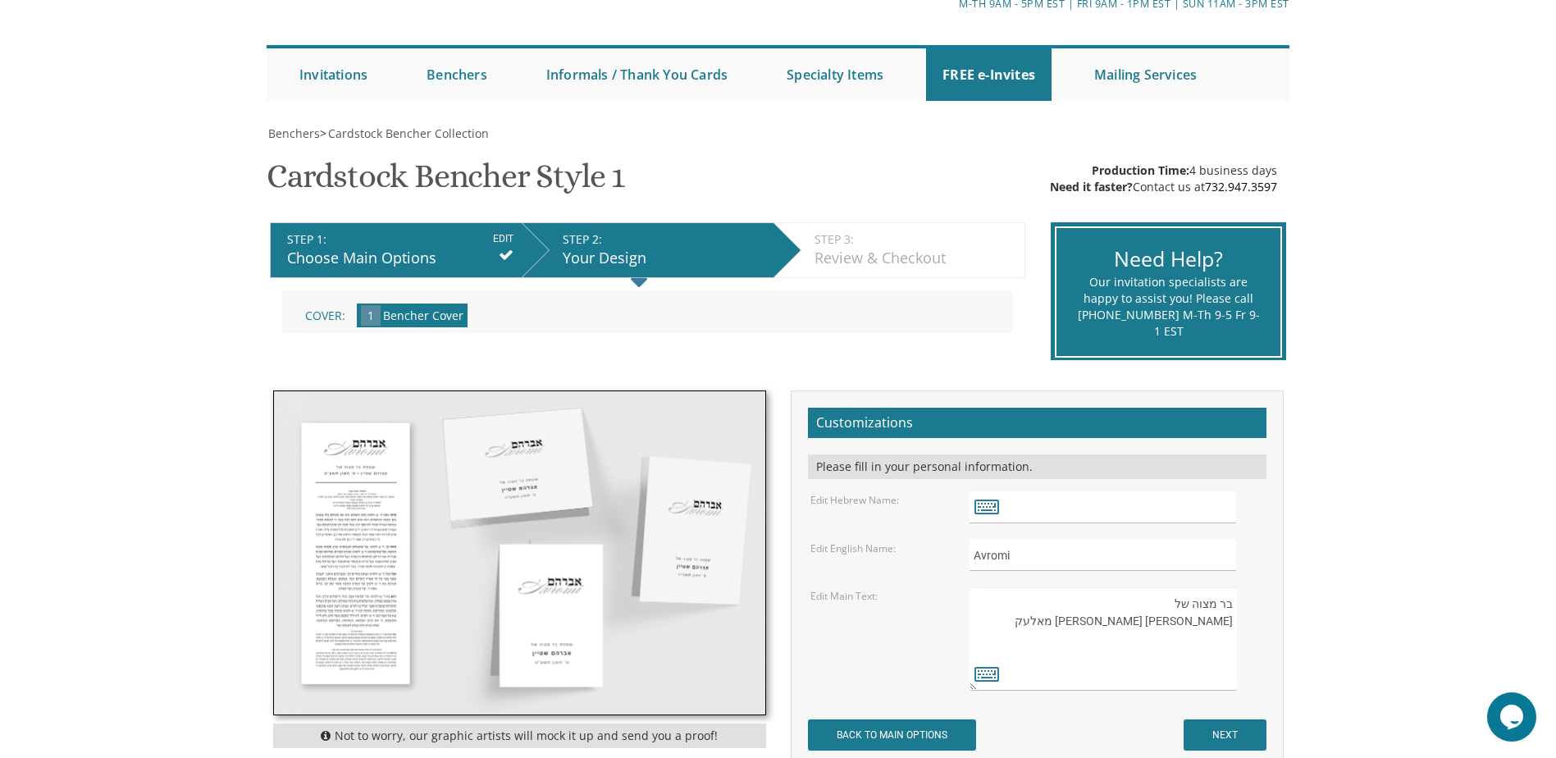
scroll to position [82, 0]
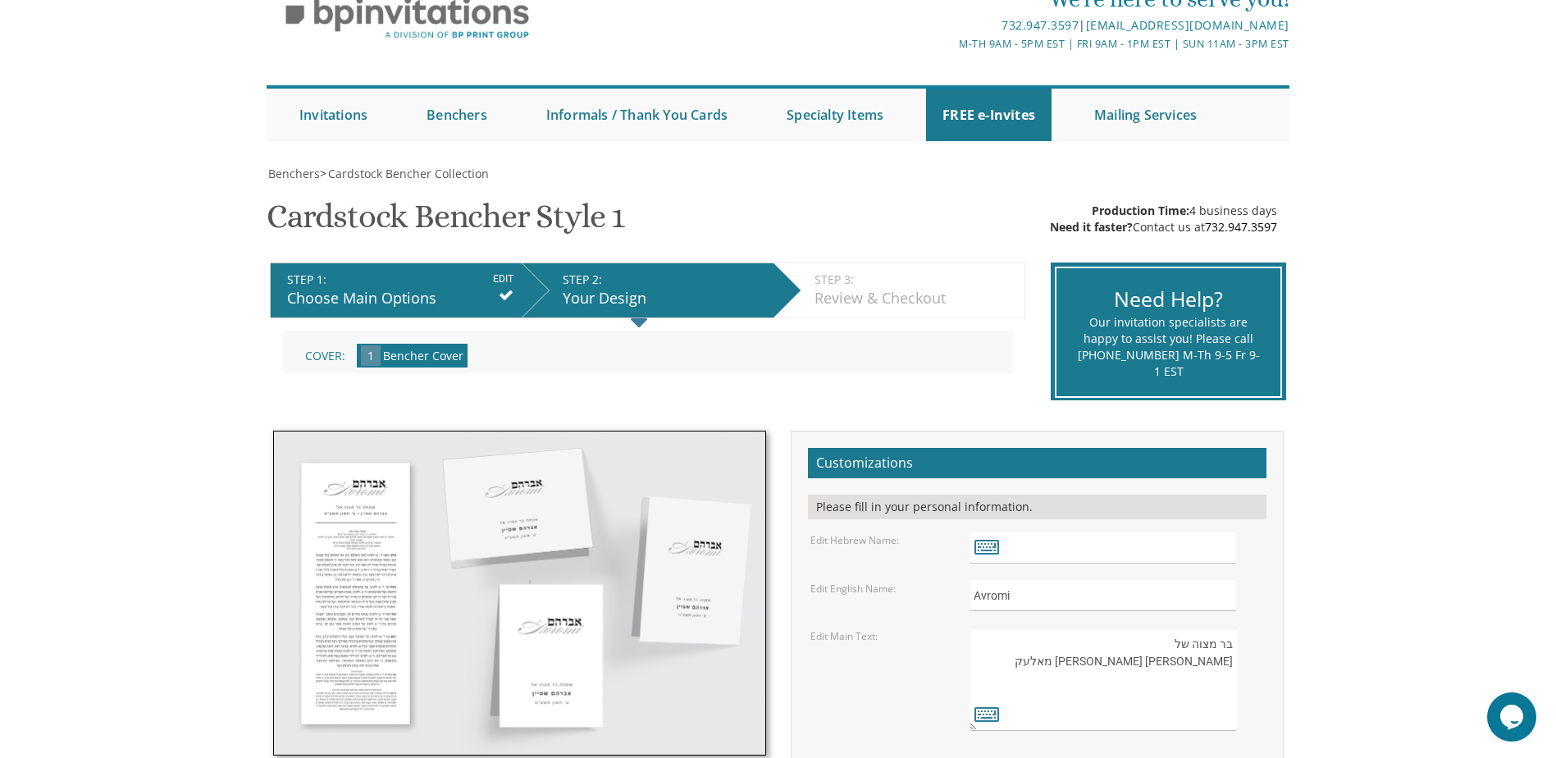
drag, startPoint x: 1183, startPoint y: 694, endPoint x: 1179, endPoint y: 670, distance: 24.0
click at [1183, 694] on textarea "שמחת בר מצוה של אברהם שטיין ט' חשון תשע"ט" at bounding box center [1102, 678] width 267 height 103
type textarea "בר מצוה של אהרן צבי מאלעק September 13,2025"
drag, startPoint x: 1023, startPoint y: 595, endPoint x: 806, endPoint y: 588, distance: 216.6
click at [806, 588] on div "Edit English Name: Avromi" at bounding box center [1036, 596] width 477 height 32
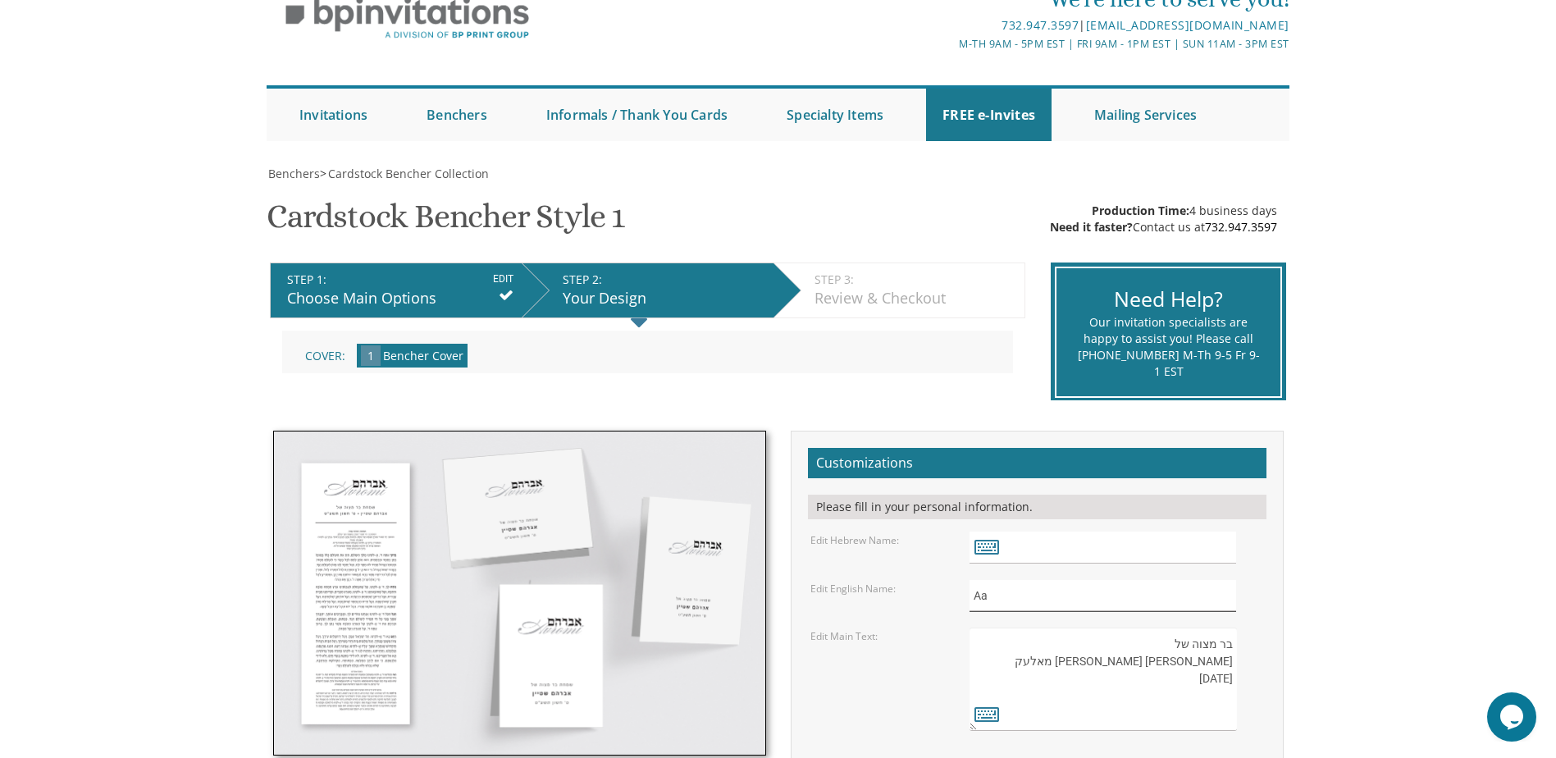
type input "A"
type input "Aaron Tzvi Malek"
drag, startPoint x: 1230, startPoint y: 664, endPoint x: 1147, endPoint y: 670, distance: 83.0
click at [1147, 670] on textarea "שמחת בר מצוה של אברהם שטיין ט' חשון תשע"ט" at bounding box center [1102, 678] width 267 height 103
click at [1045, 554] on input "text" at bounding box center [1102, 547] width 267 height 32
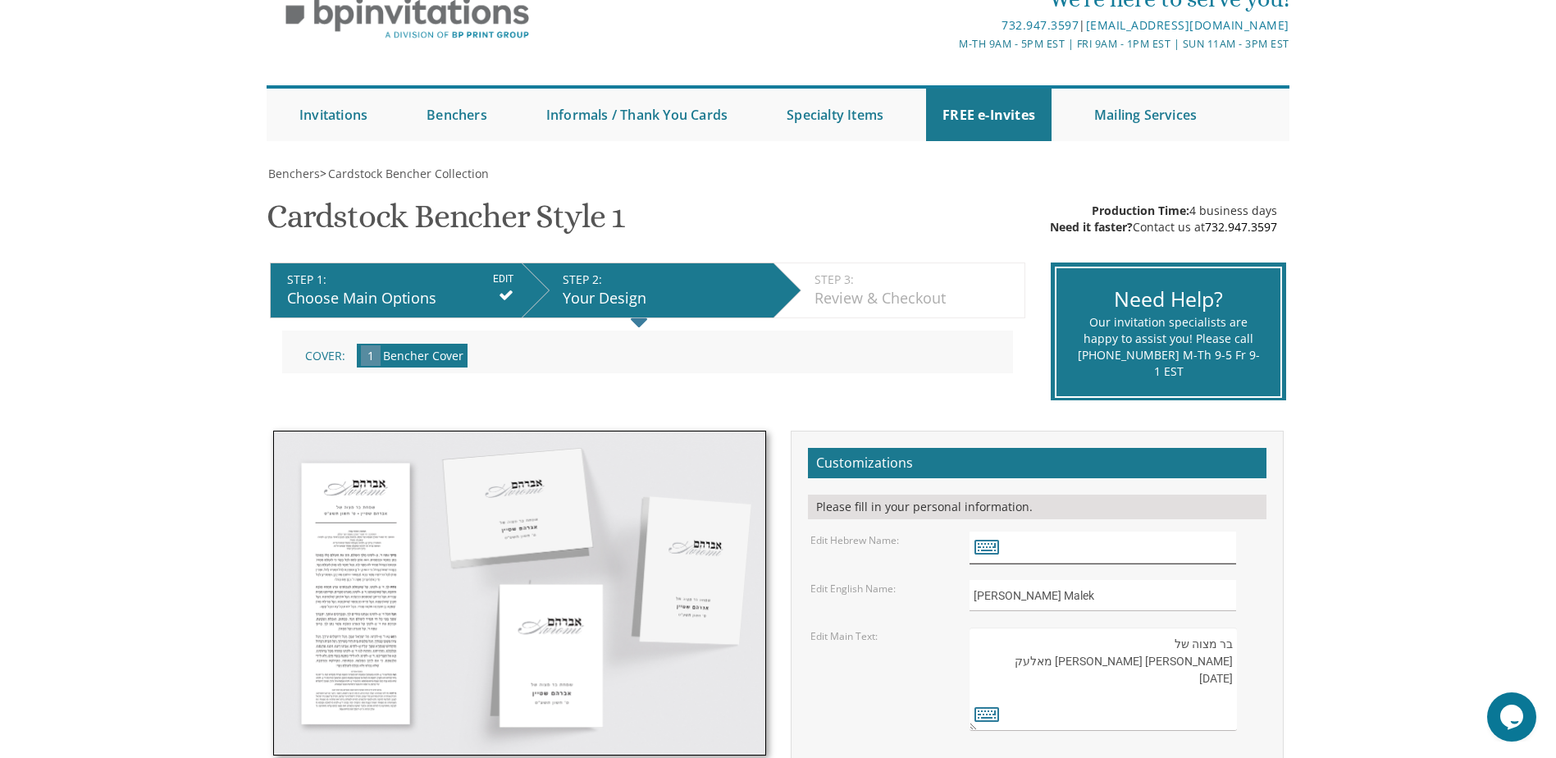
paste input "אהרן צבי מאלעק"
type input "אהרן צבי מאלעק"
click at [1270, 544] on div "אהרן צבי מאלעק" at bounding box center [1116, 547] width 318 height 32
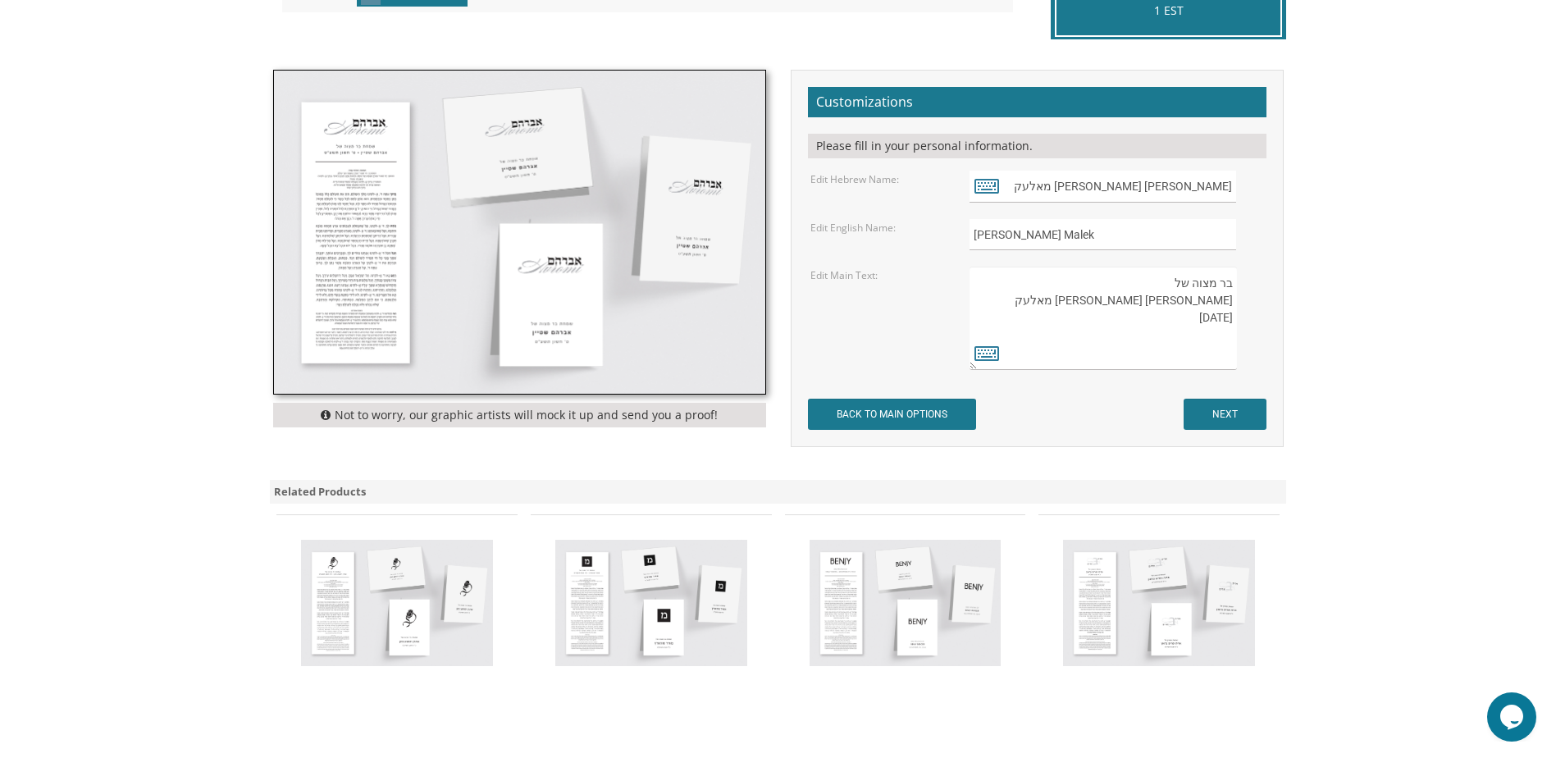
scroll to position [466, 0]
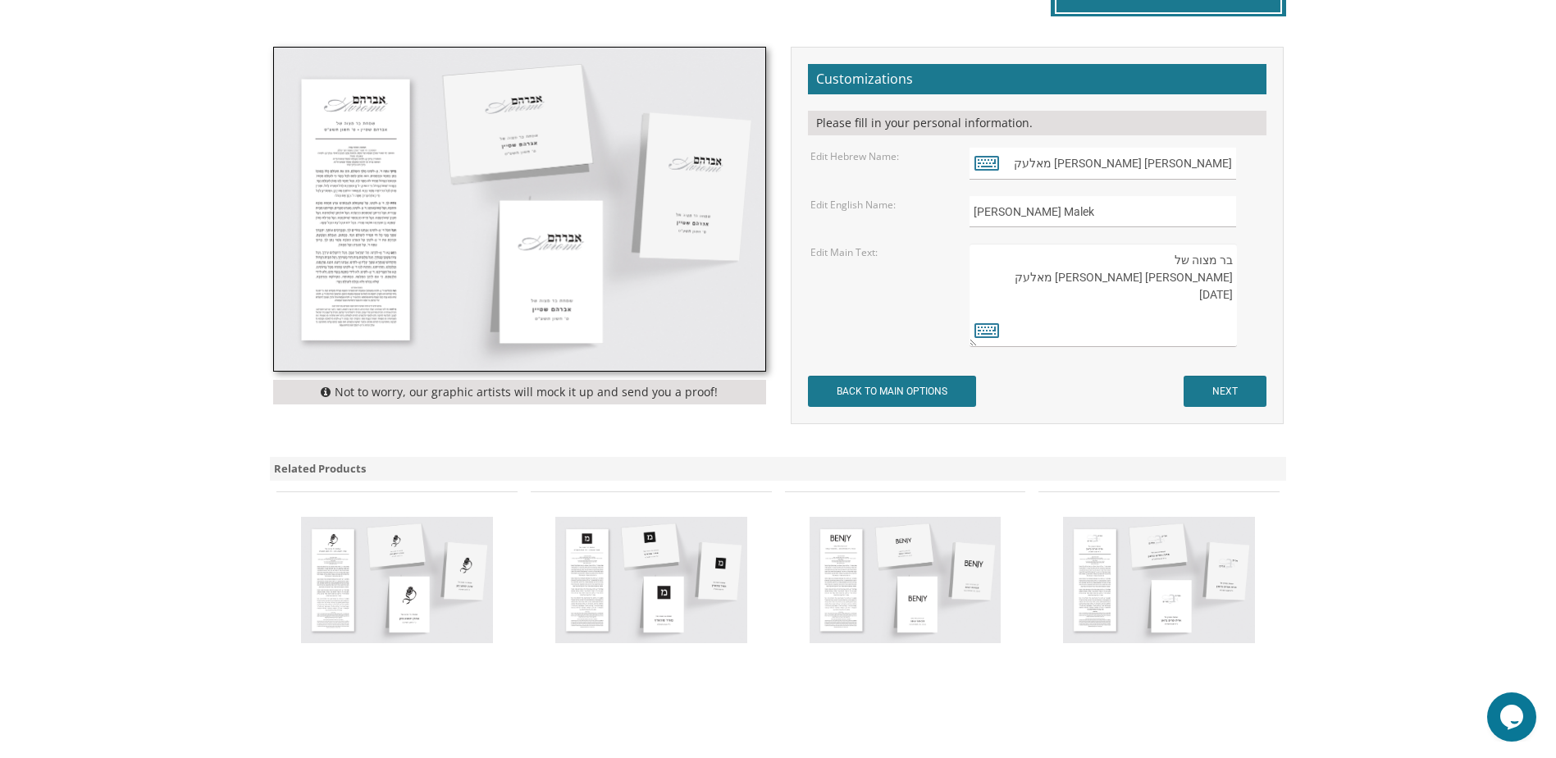
click at [1357, 380] on body "My Cart {{shoppingcart.totalQuantityDisplay}} Total: {{shoppingcart.subtotal}} …" at bounding box center [778, 285] width 1556 height 1503
click at [1240, 392] on input "NEXT" at bounding box center [1225, 391] width 83 height 31
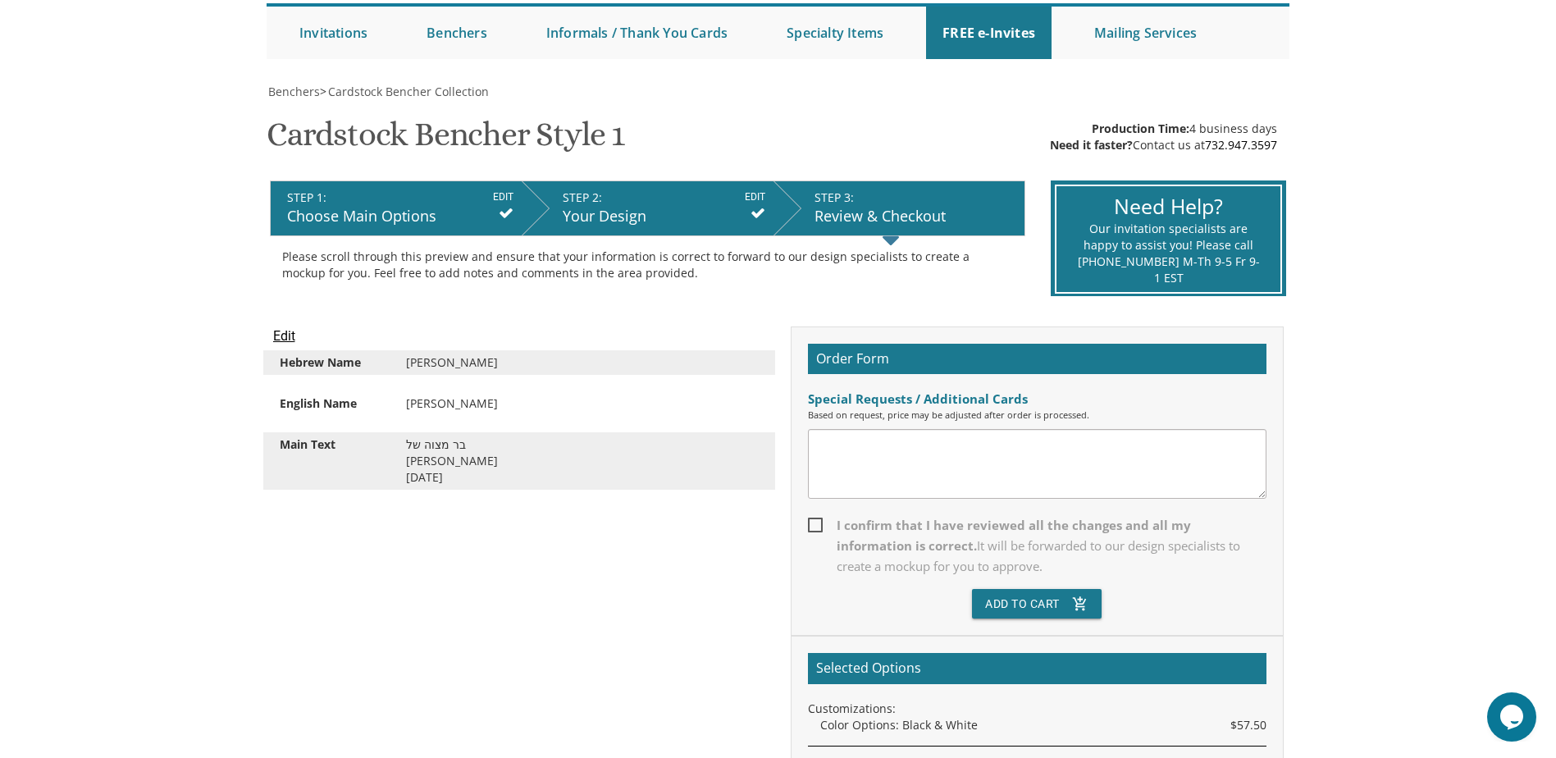
scroll to position [246, 0]
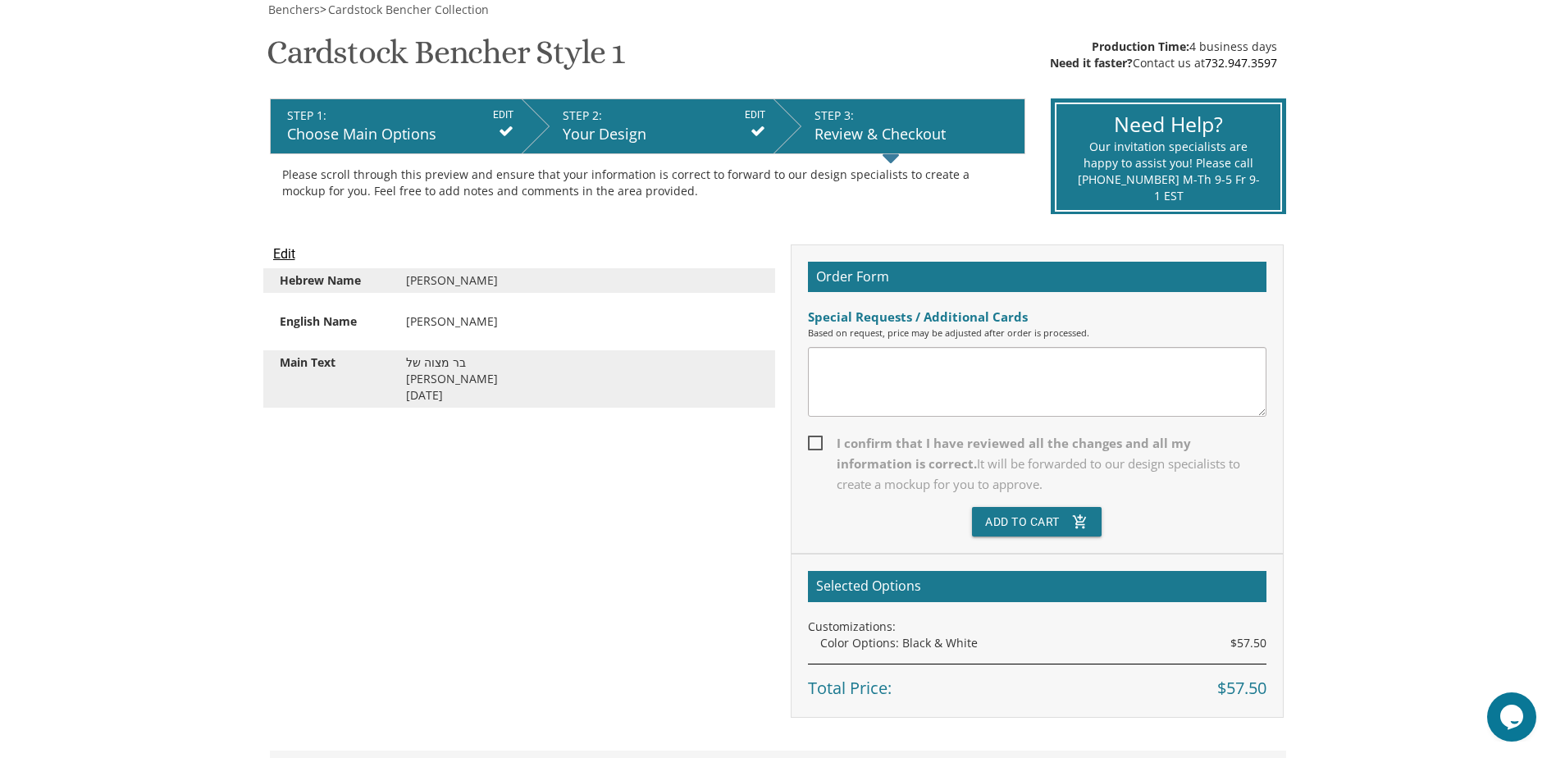
click at [905, 448] on span "I confirm that I have reviewed all the changes and all my information is correc…" at bounding box center [1037, 464] width 458 height 62
click at [819, 447] on input "I confirm that I have reviewed all the changes and all my information is correc…" at bounding box center [813, 441] width 11 height 11
checkbox input "true"
click at [1073, 522] on icon "add_shopping_cart" at bounding box center [1080, 522] width 16 height 30
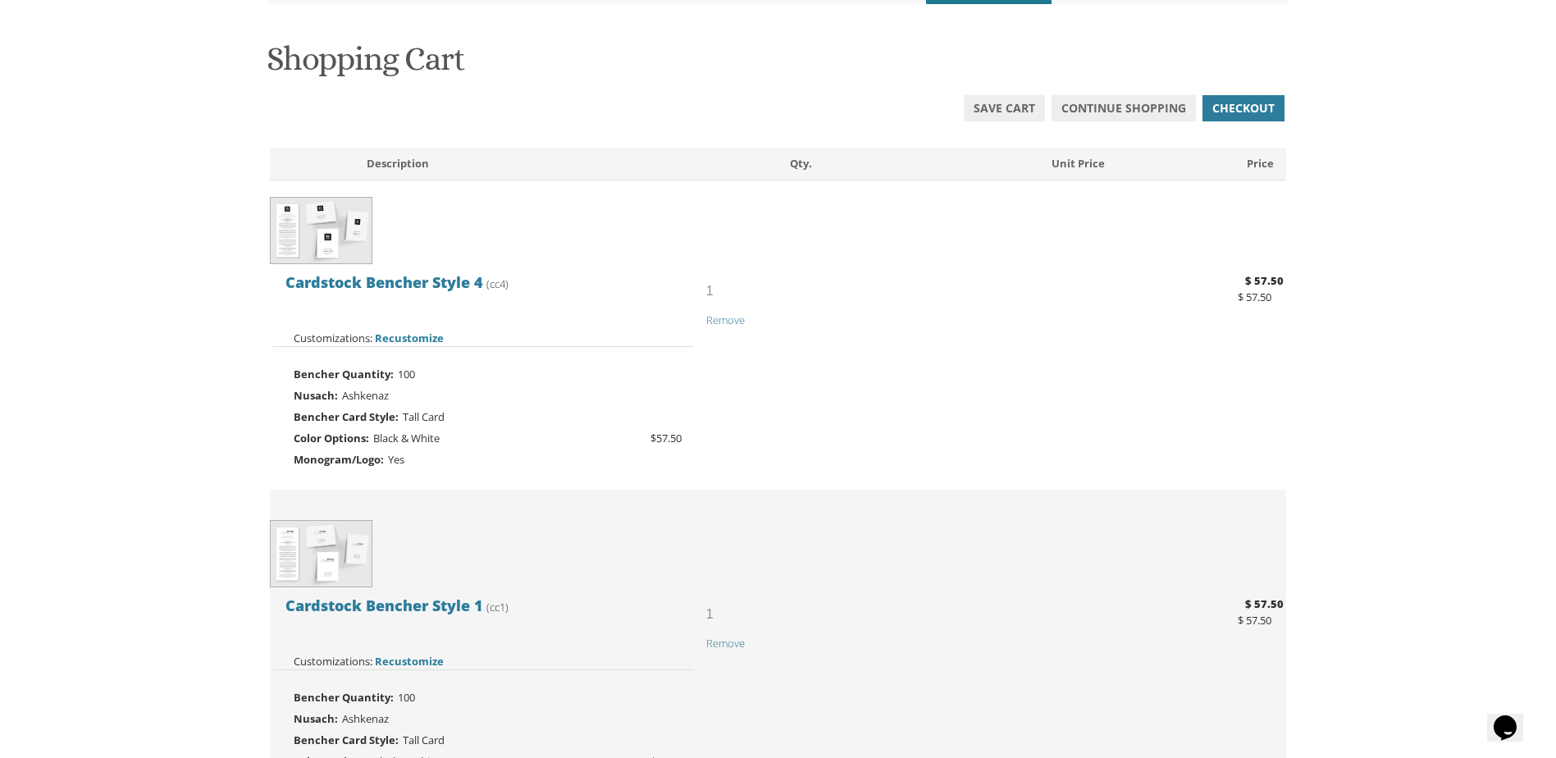
scroll to position [246, 0]
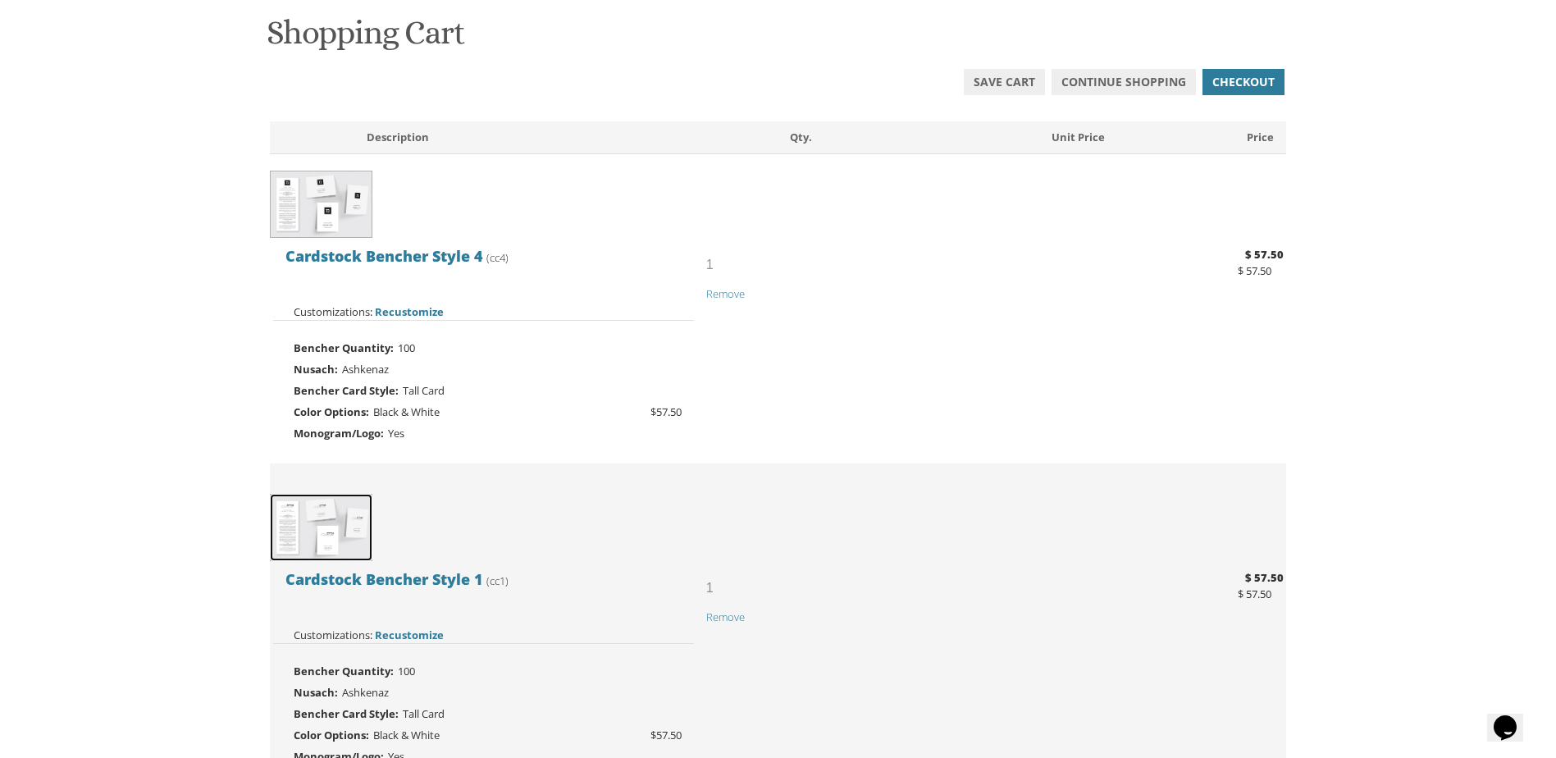
click at [324, 531] on img at bounding box center [321, 528] width 103 height 68
click at [418, 579] on span "Cardstock Bencher Style 1" at bounding box center [384, 579] width 198 height 20
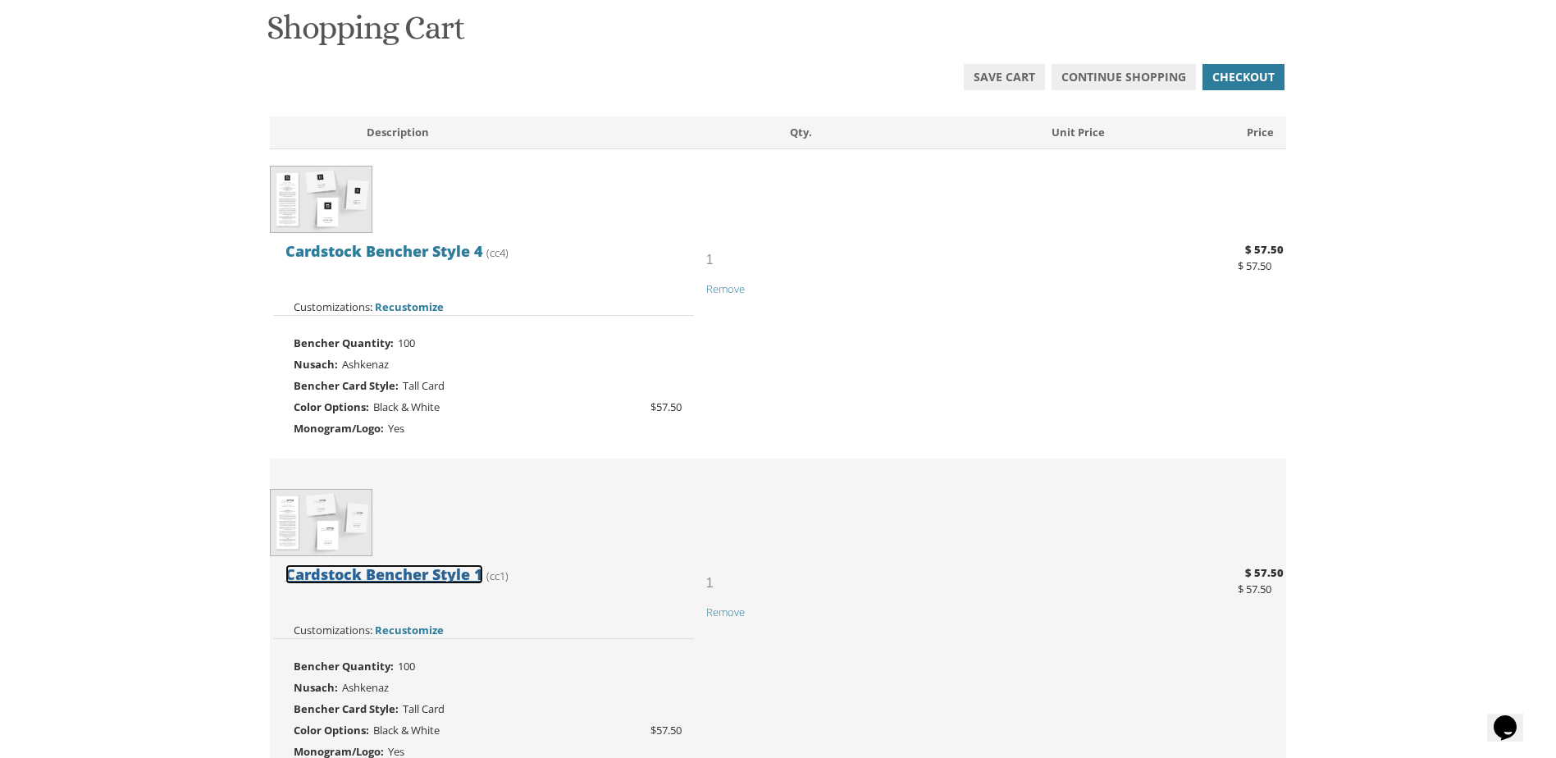
scroll to position [328, 0]
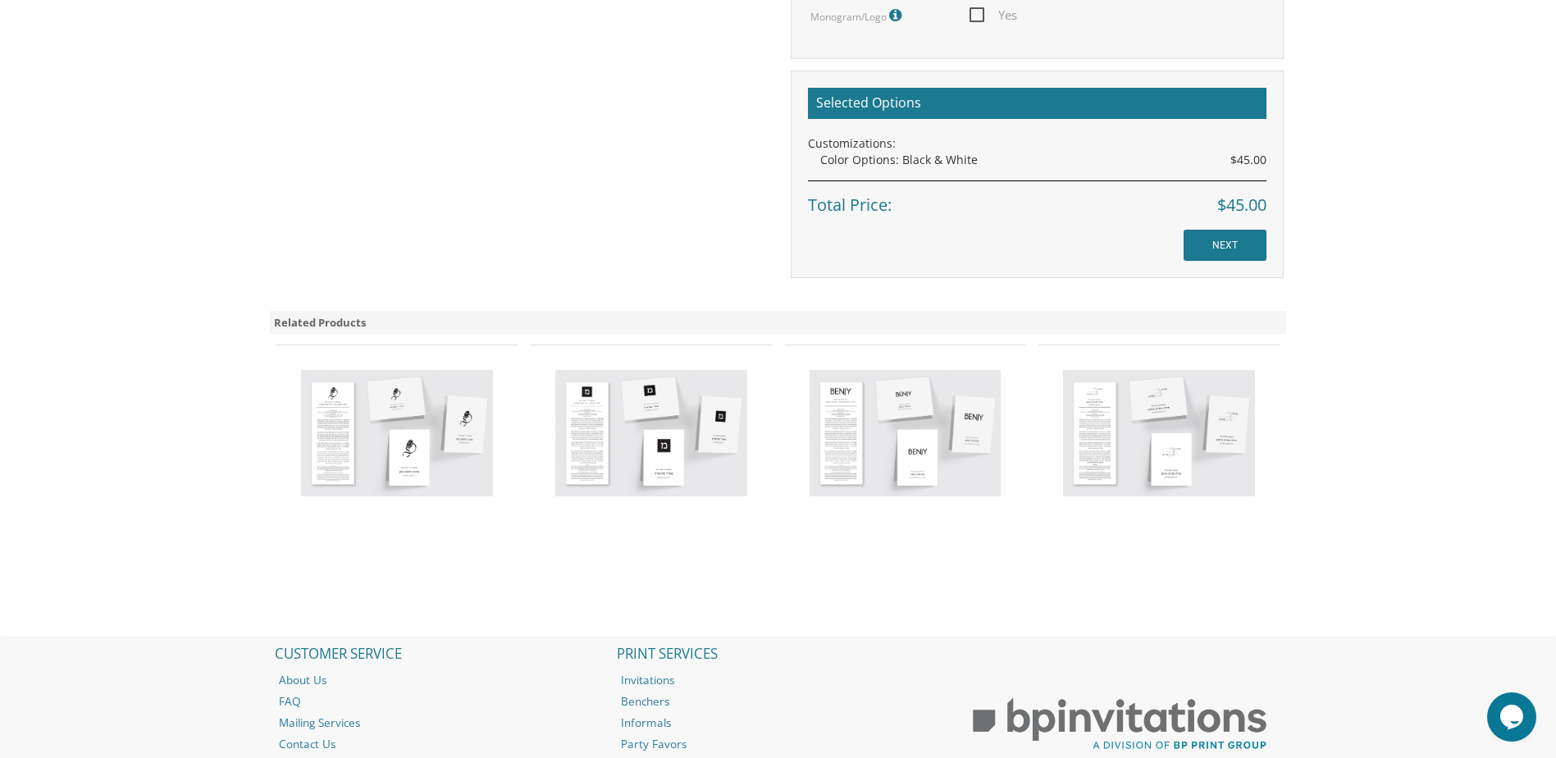
scroll to position [1066, 0]
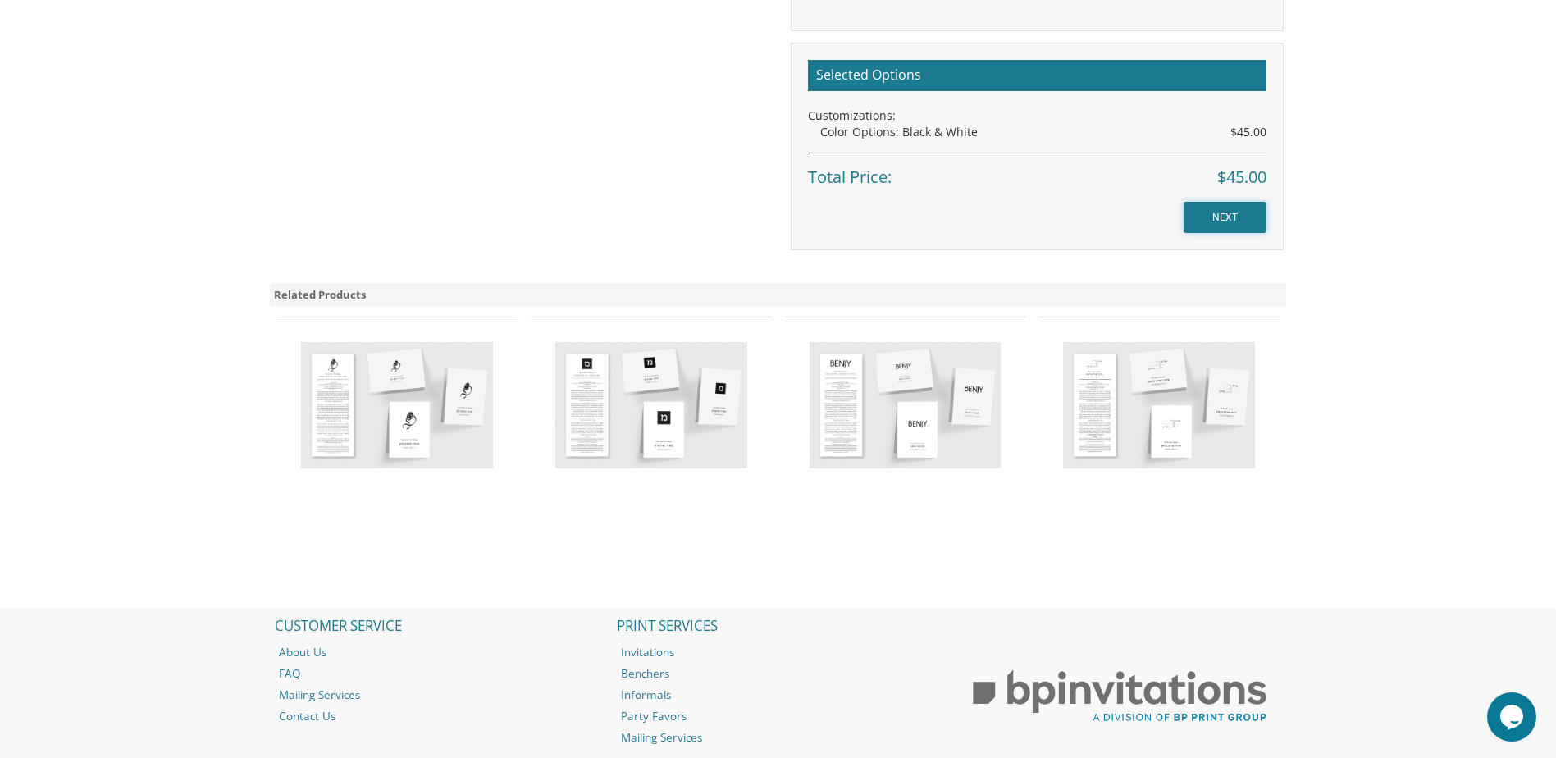
click at [1231, 216] on input "NEXT" at bounding box center [1225, 217] width 83 height 31
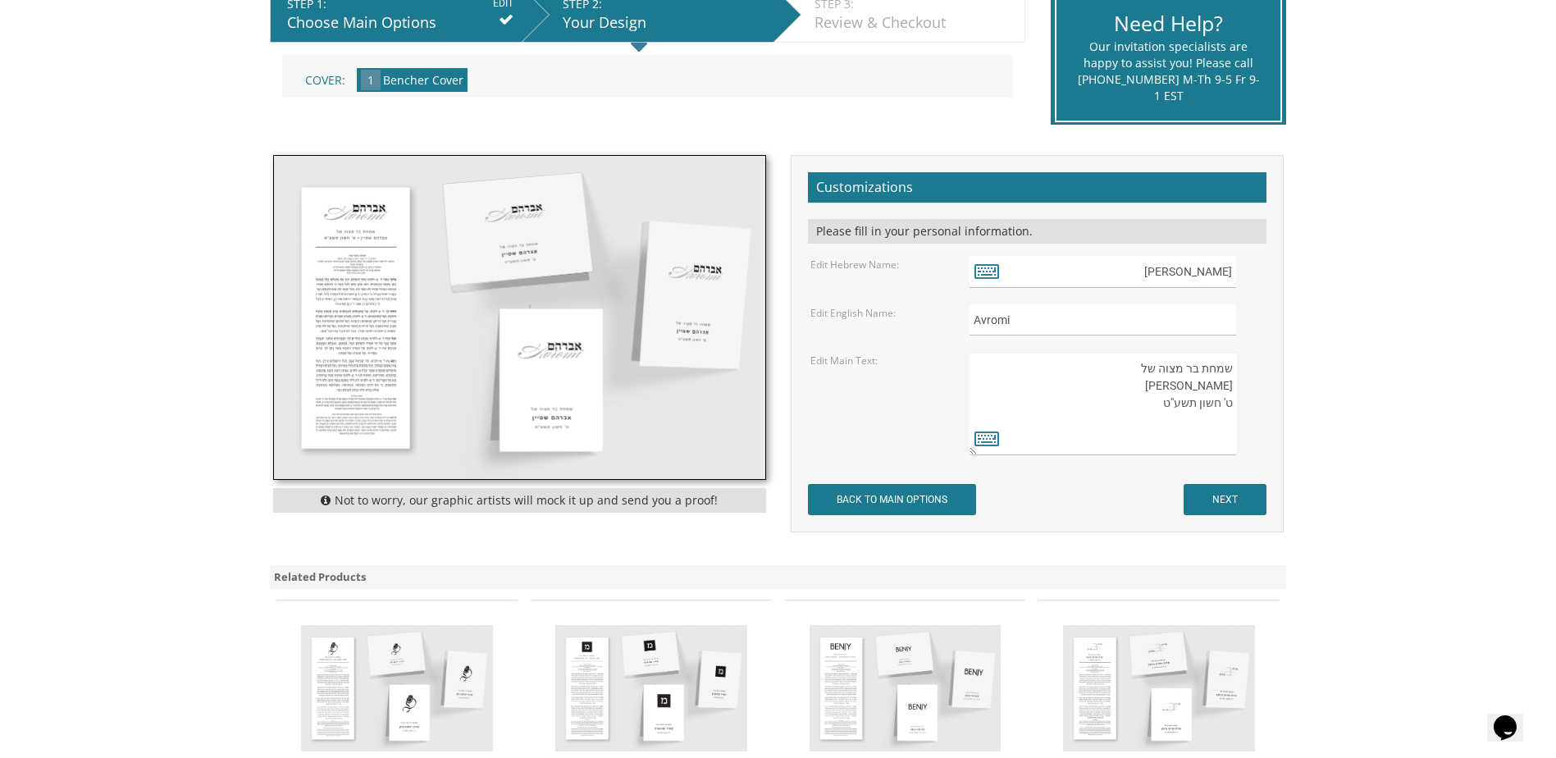
scroll to position [339, 0]
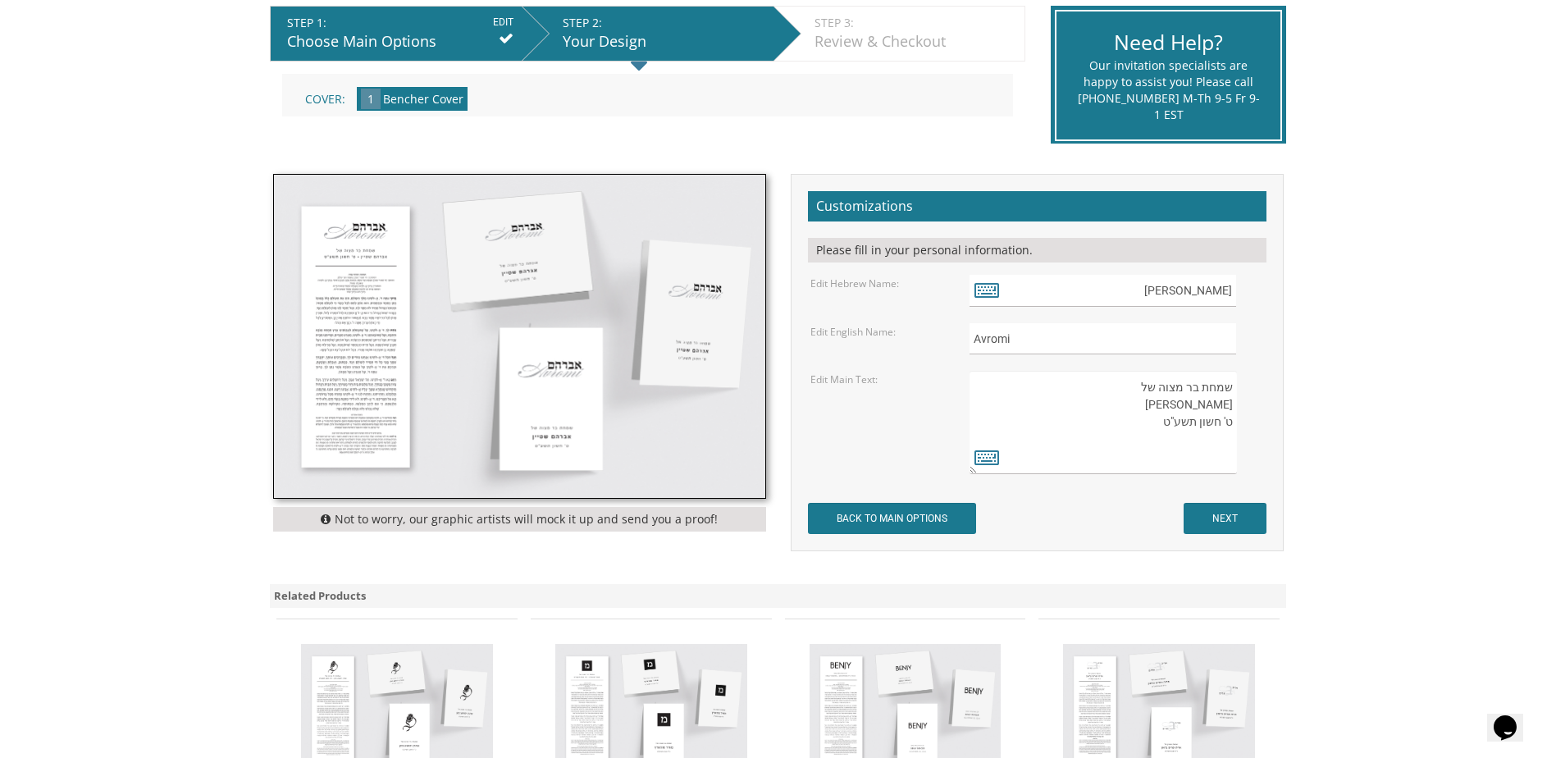
drag, startPoint x: 1546, startPoint y: 402, endPoint x: 1532, endPoint y: 373, distance: 31.9
click at [1532, 373] on body "My Cart {{shoppingcart.totalQuantityDisplay}} Total: {{shoppingcart.subtotal}} …" at bounding box center [778, 412] width 1556 height 1503
click at [1531, 372] on body "My Cart {{shoppingcart.totalQuantityDisplay}} Total: {{shoppingcart.subtotal}} …" at bounding box center [778, 412] width 1556 height 1503
click at [1238, 522] on input "NEXT" at bounding box center [1225, 518] width 83 height 31
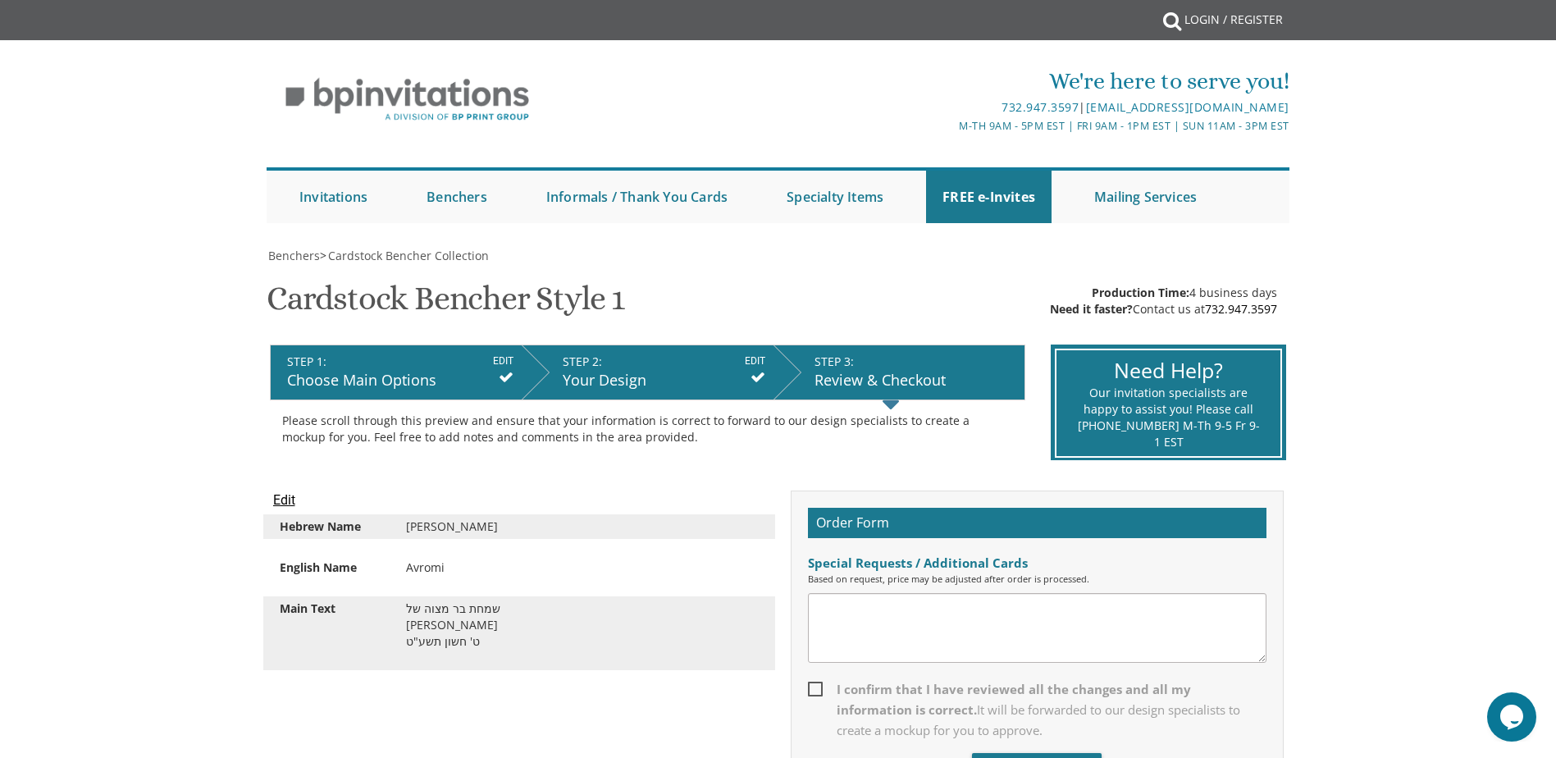
click at [905, 366] on div "STEP 3: EDIT" at bounding box center [915, 362] width 202 height 16
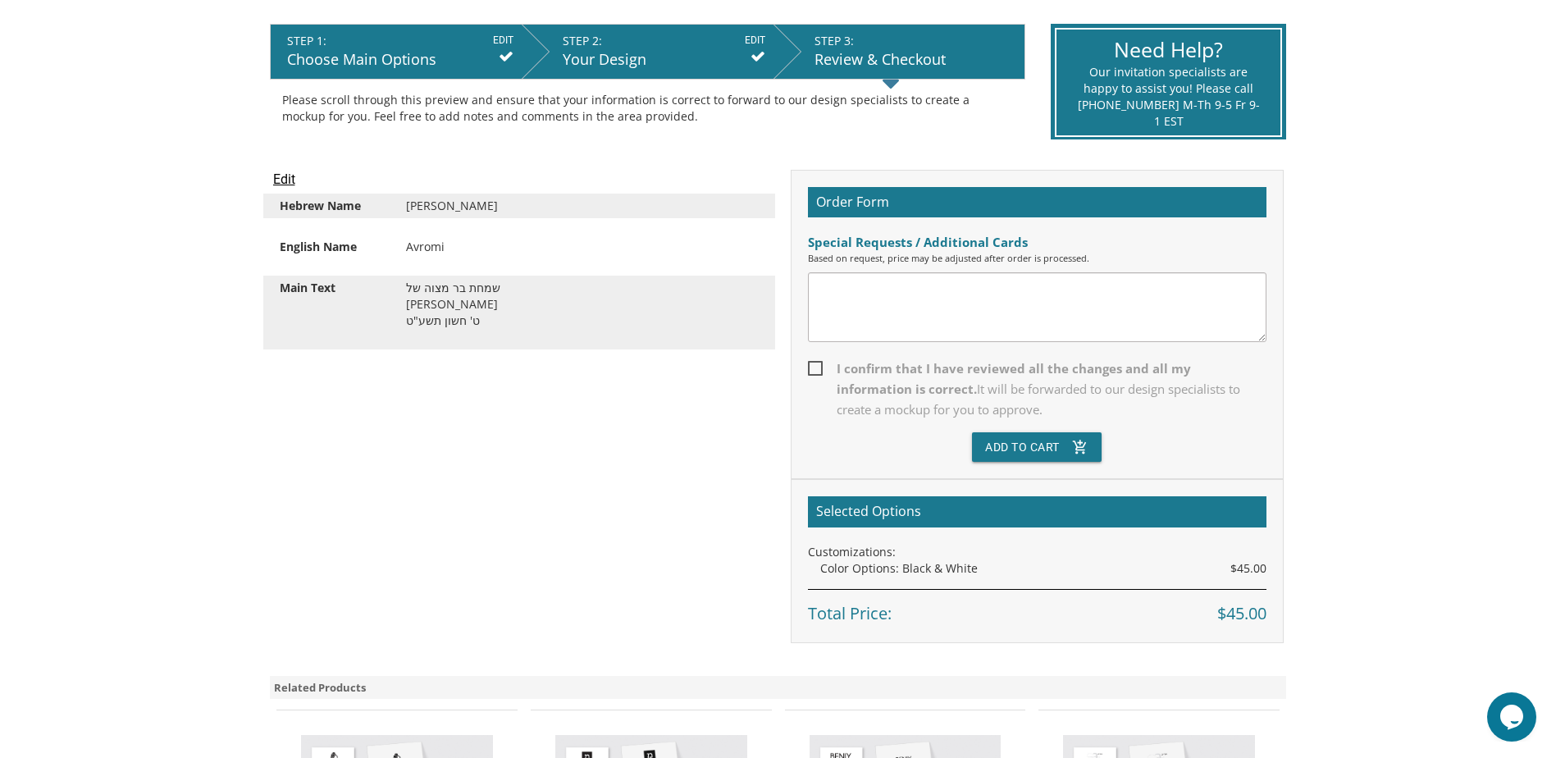
scroll to position [328, 0]
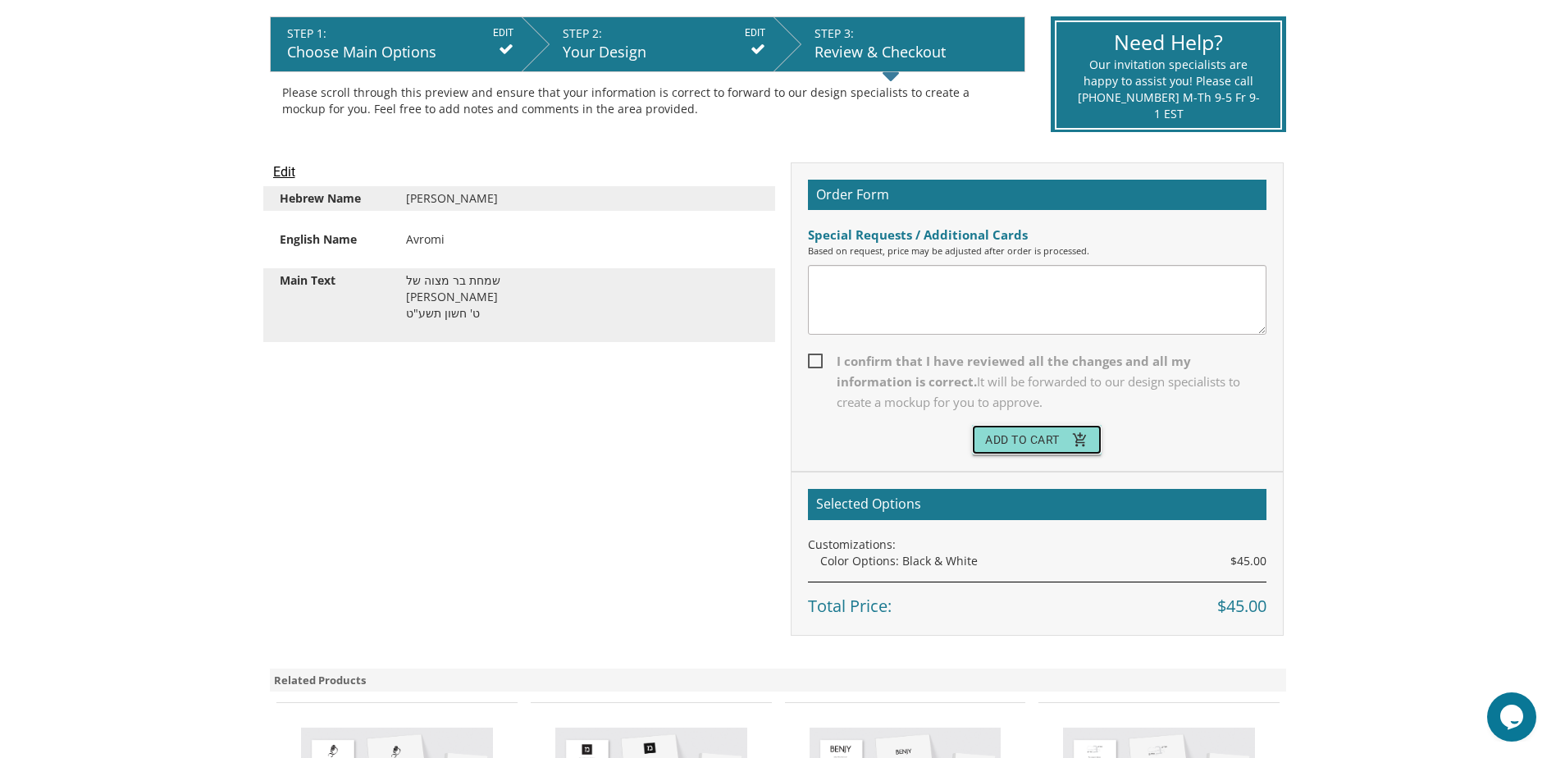
click at [1066, 439] on button "Add To Cart add_shopping_cart" at bounding box center [1037, 440] width 130 height 30
click at [920, 365] on span "I confirm that I have reviewed all the changes and all my information is correc…" at bounding box center [1037, 382] width 458 height 62
click at [819, 365] on input "I confirm that I have reviewed all the changes and all my information is correc…" at bounding box center [813, 359] width 11 height 11
checkbox input "true"
click at [1047, 469] on div "Order Form Special Requests / Additional Cards Based on request, price may be a…" at bounding box center [1037, 317] width 493 height 310
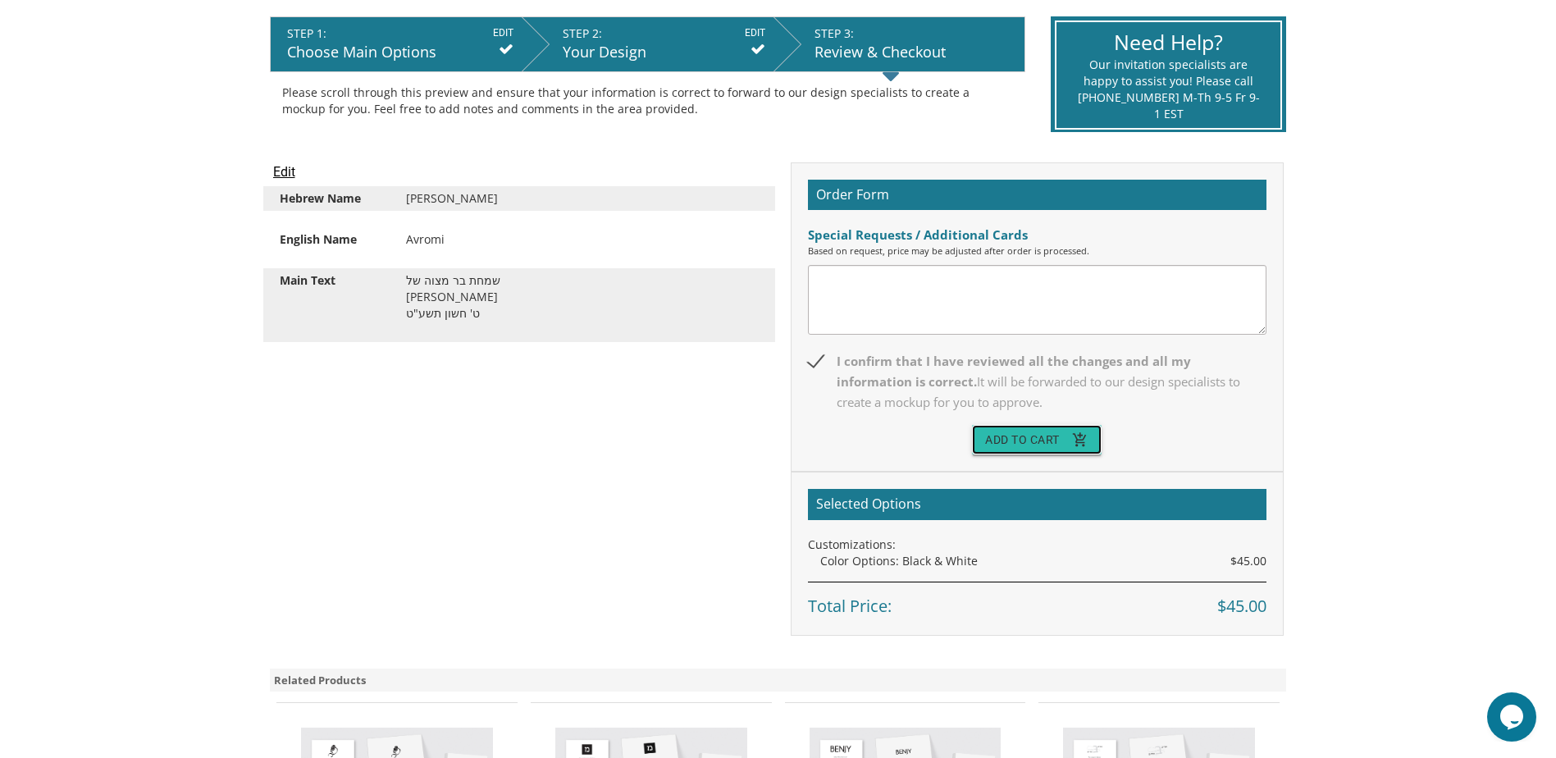
click at [1057, 438] on button "Add To Cart add_shopping_cart" at bounding box center [1037, 440] width 130 height 30
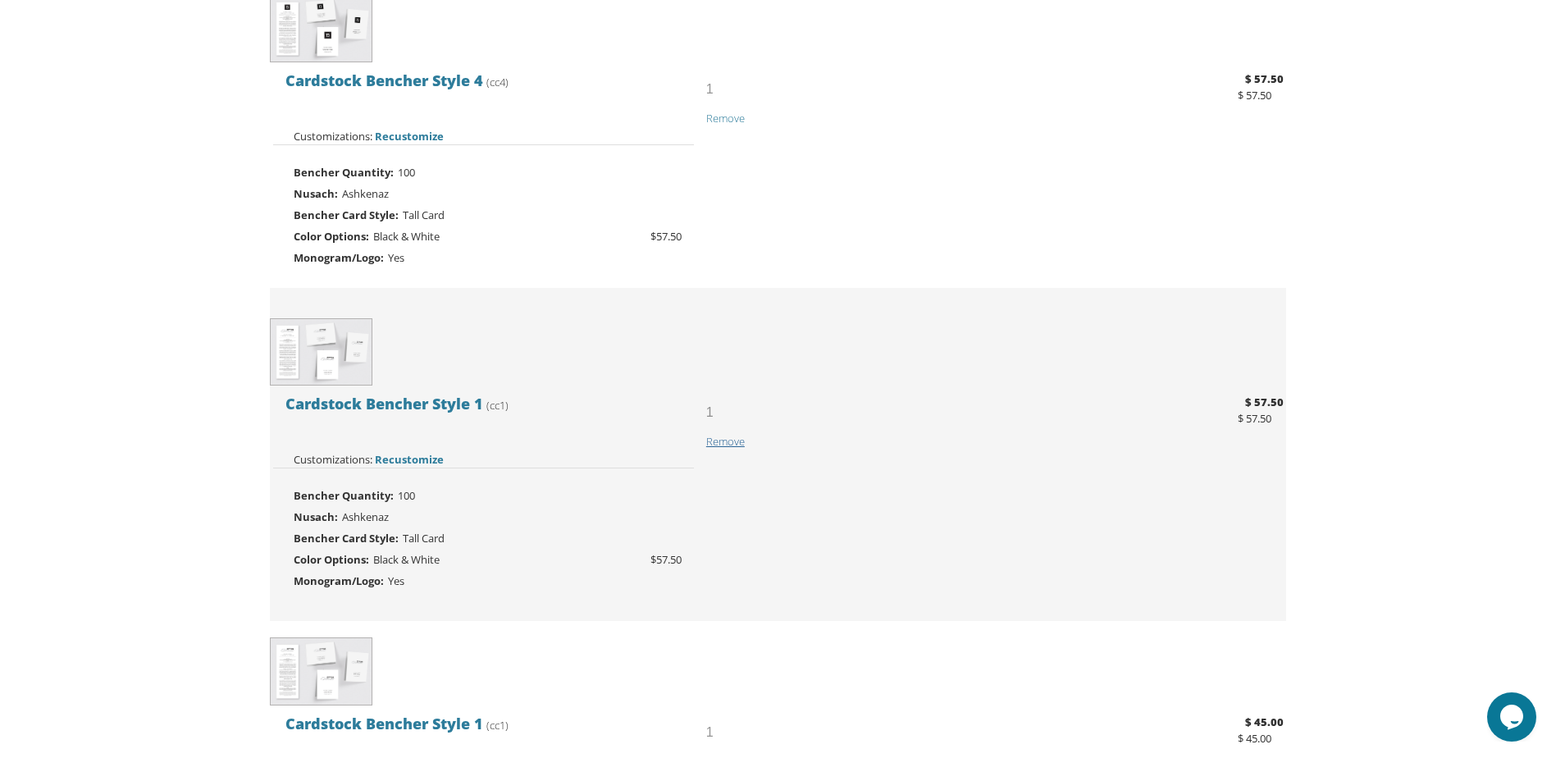
scroll to position [410, 0]
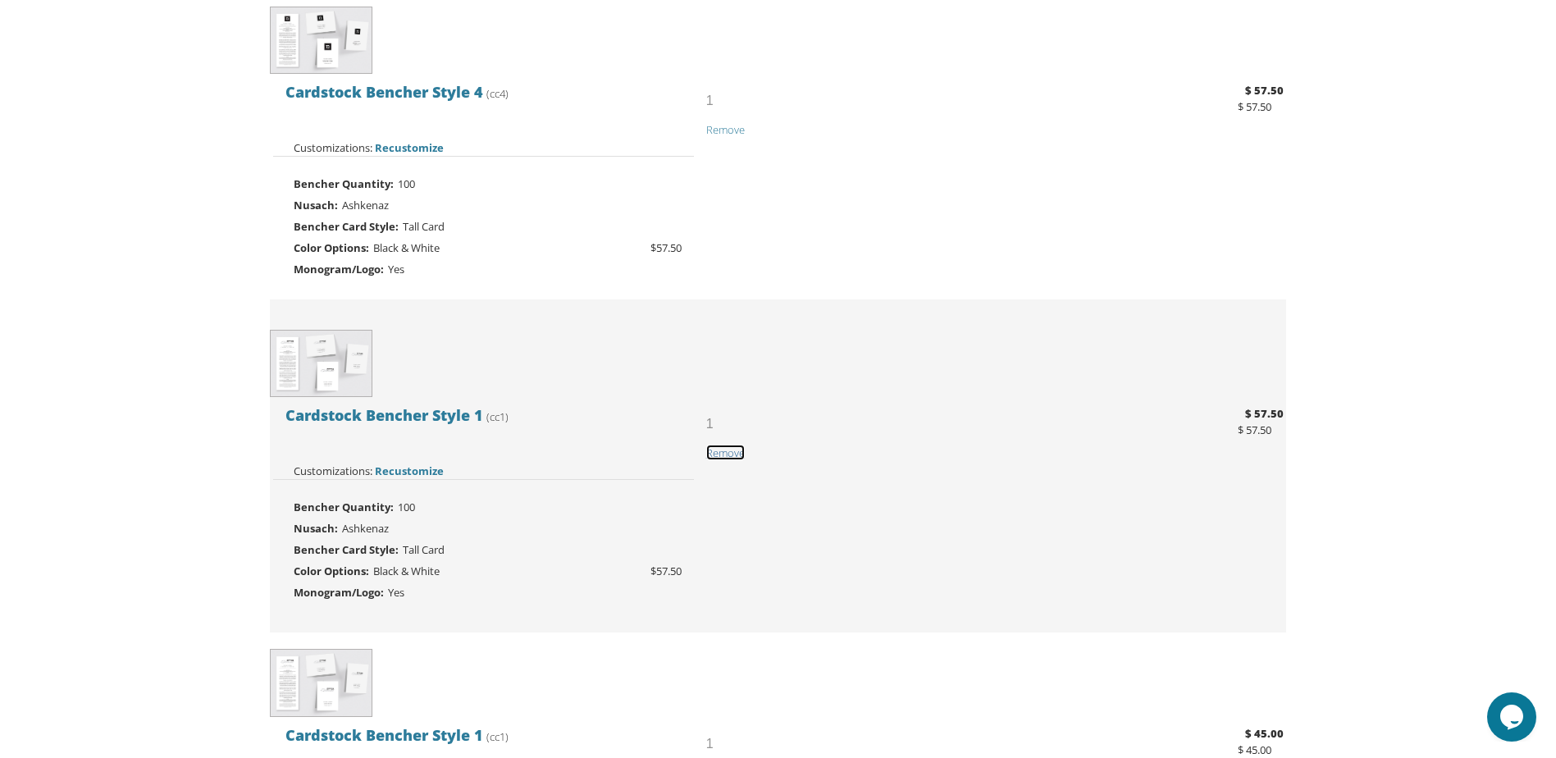
click at [719, 453] on span "Remove" at bounding box center [725, 452] width 39 height 15
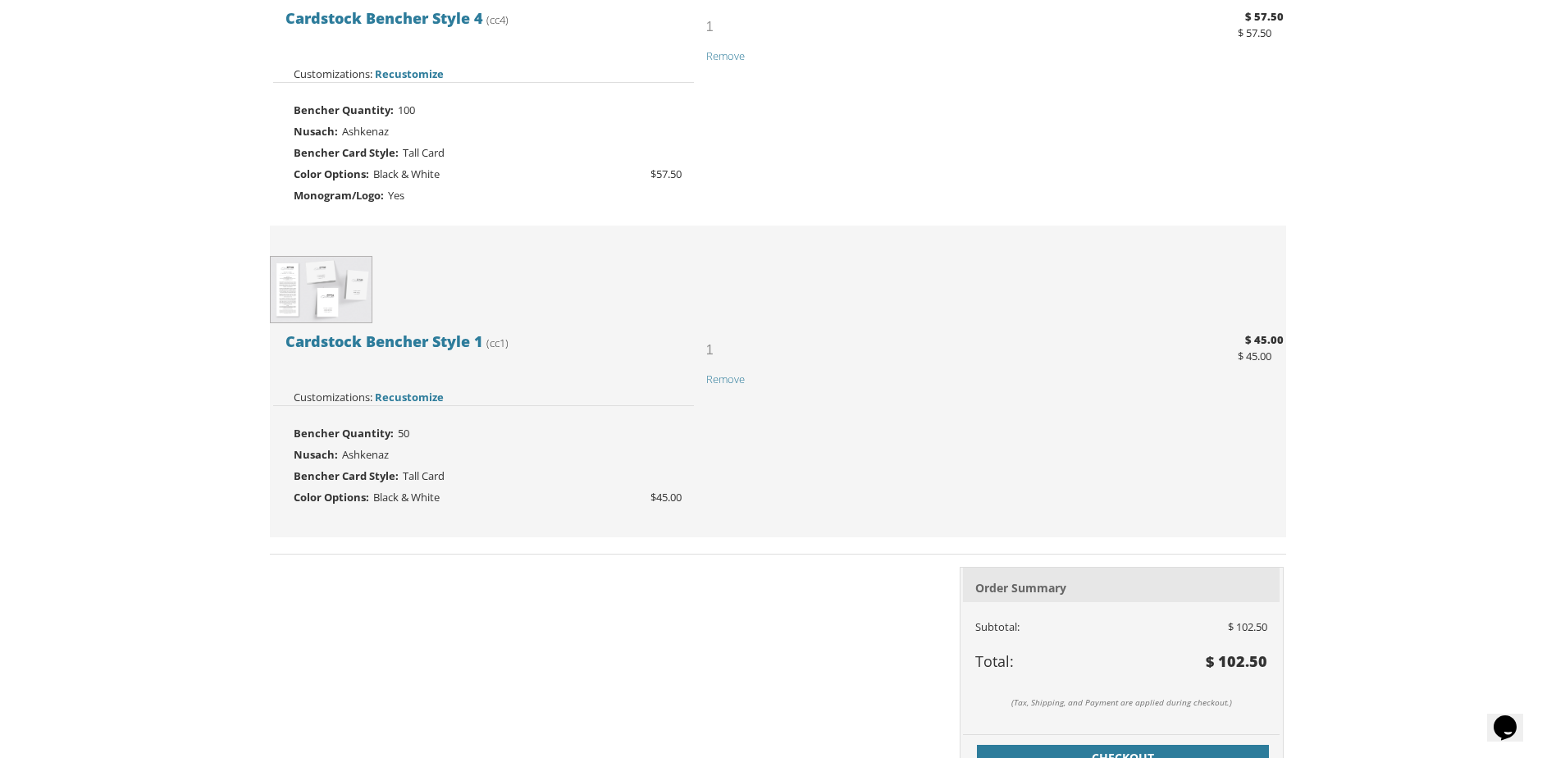
scroll to position [492, 0]
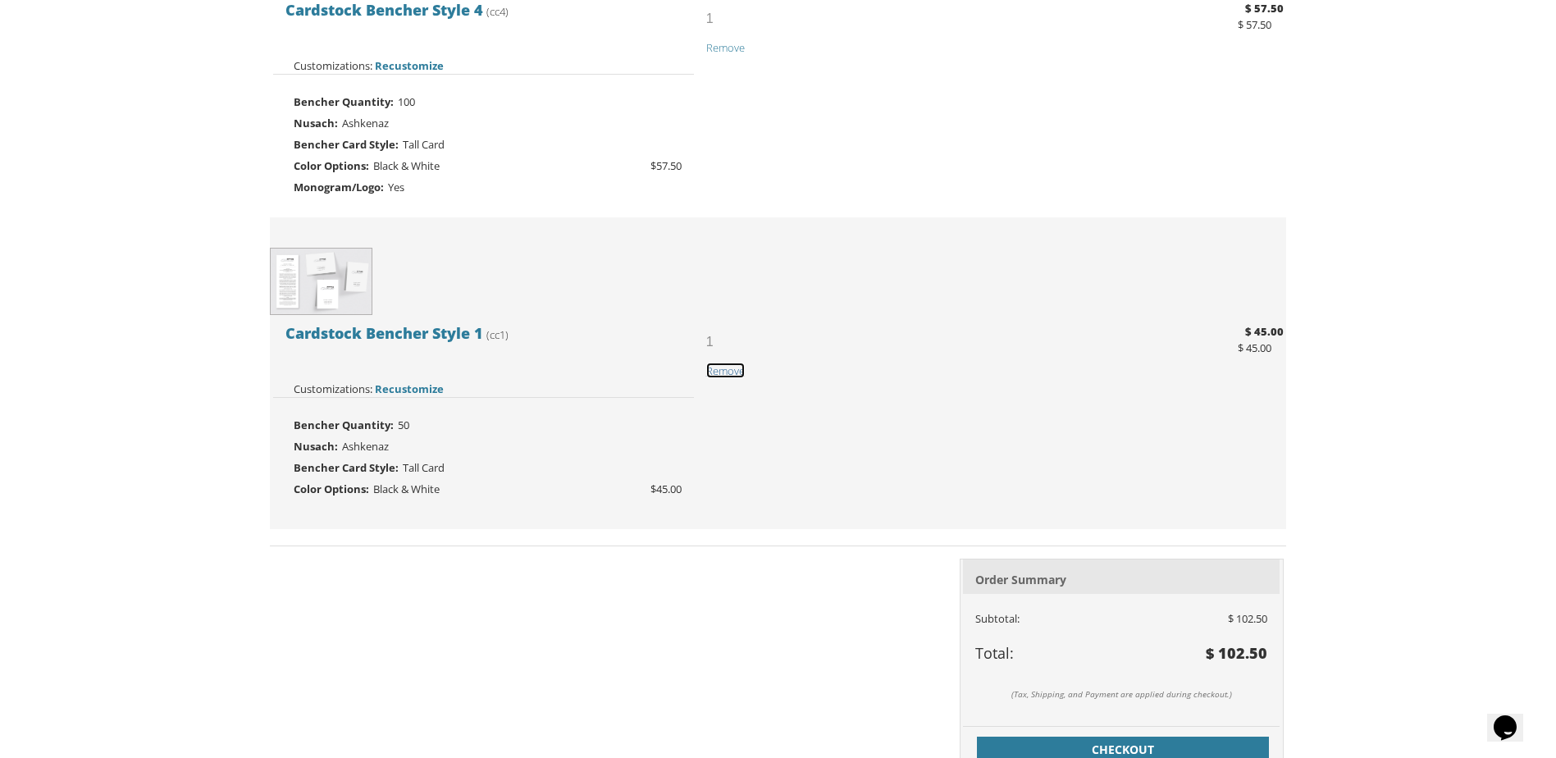
click at [737, 368] on span "Remove" at bounding box center [725, 370] width 39 height 15
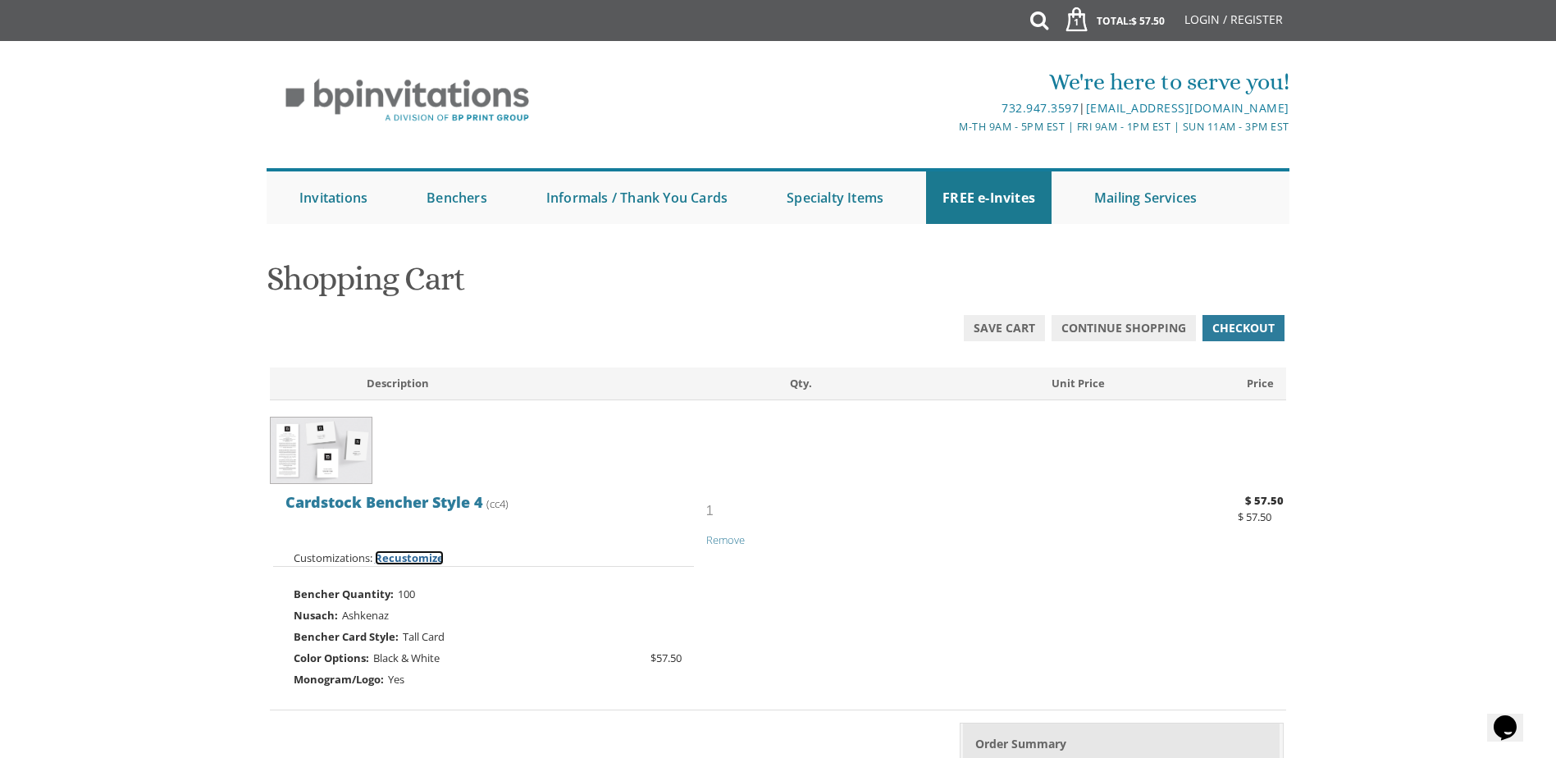
click at [395, 561] on span "Recustomize" at bounding box center [409, 557] width 69 height 15
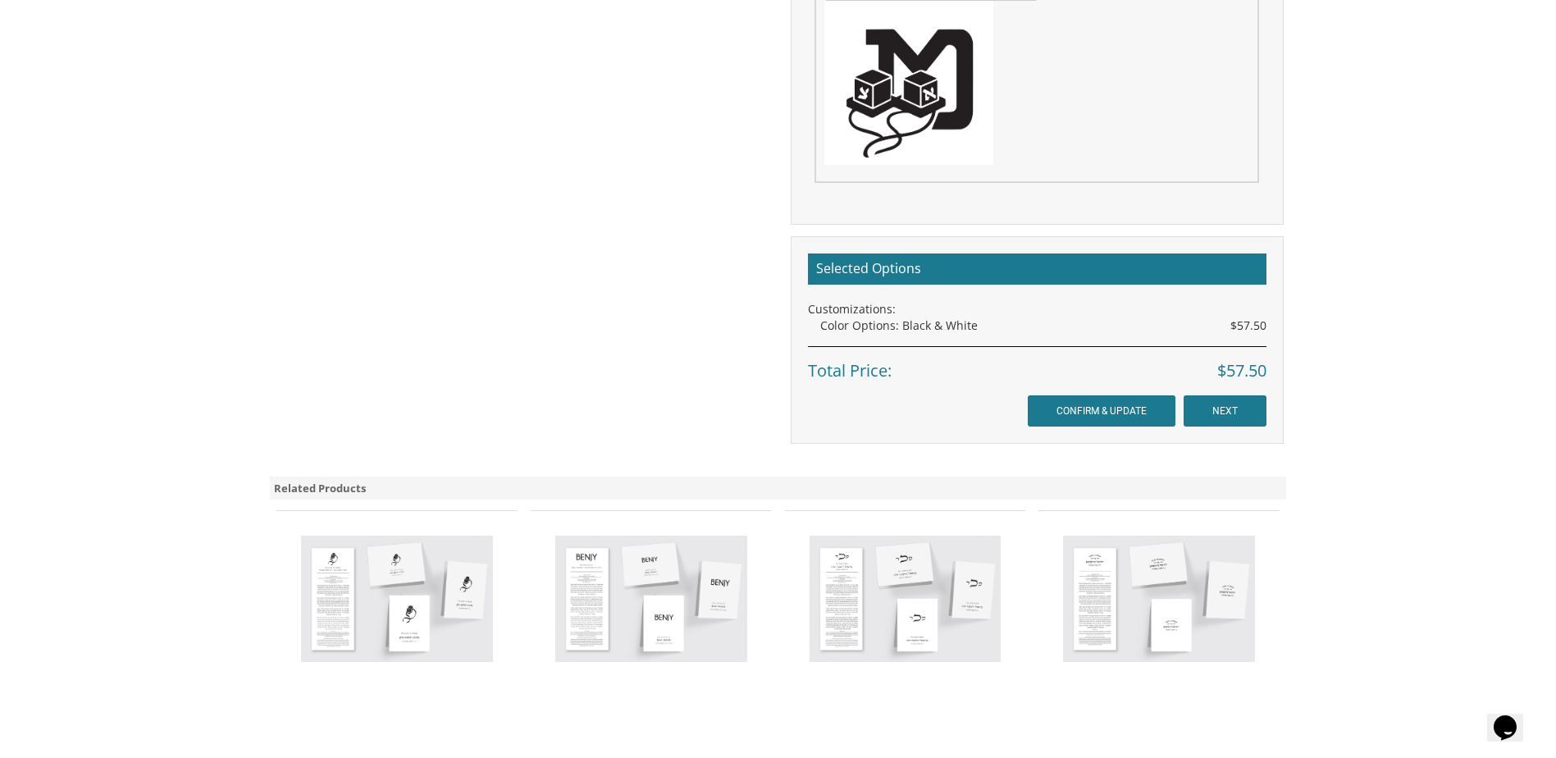
scroll to position [1115, 0]
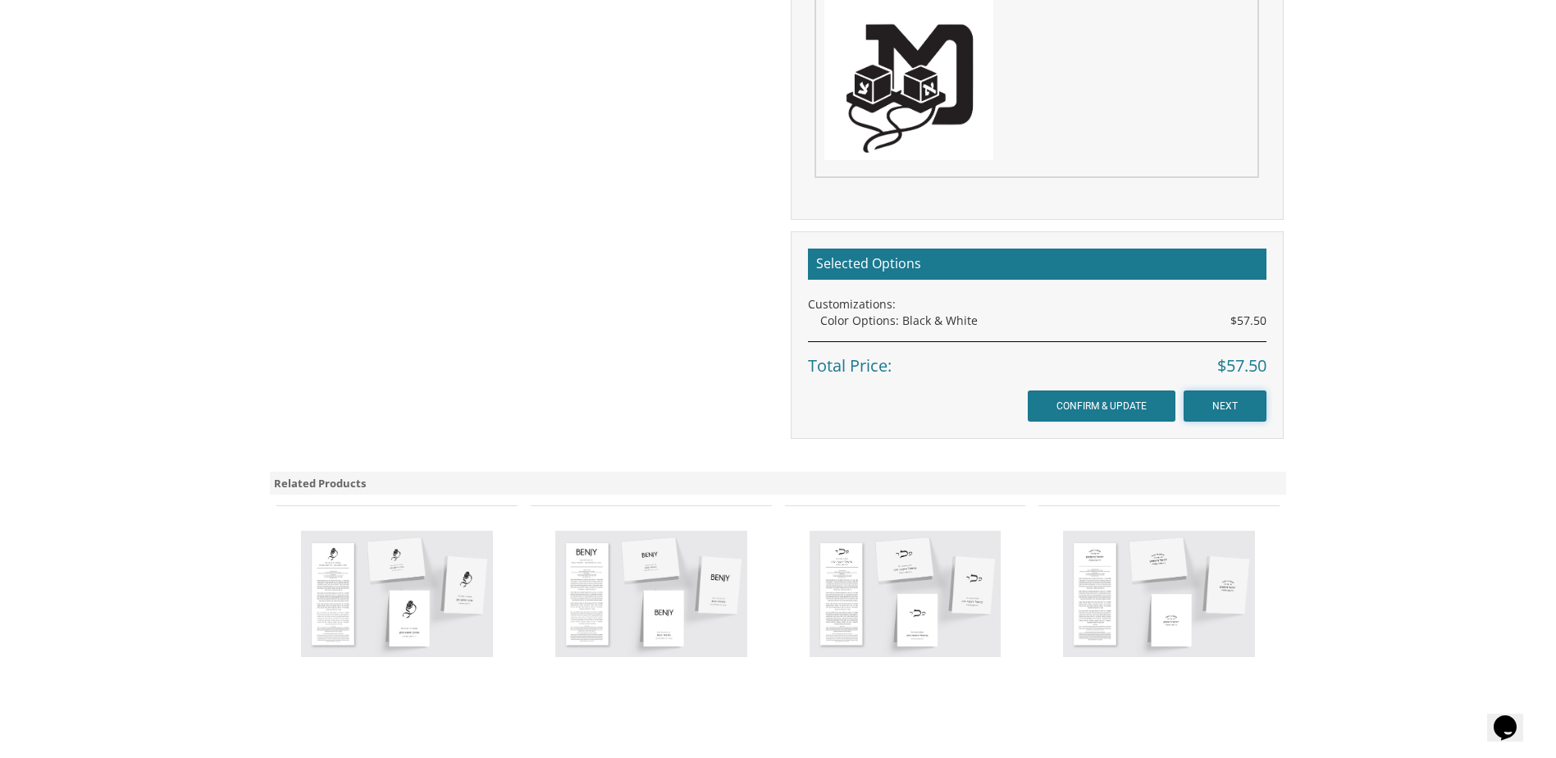
click at [1237, 401] on input "NEXT" at bounding box center [1225, 405] width 83 height 31
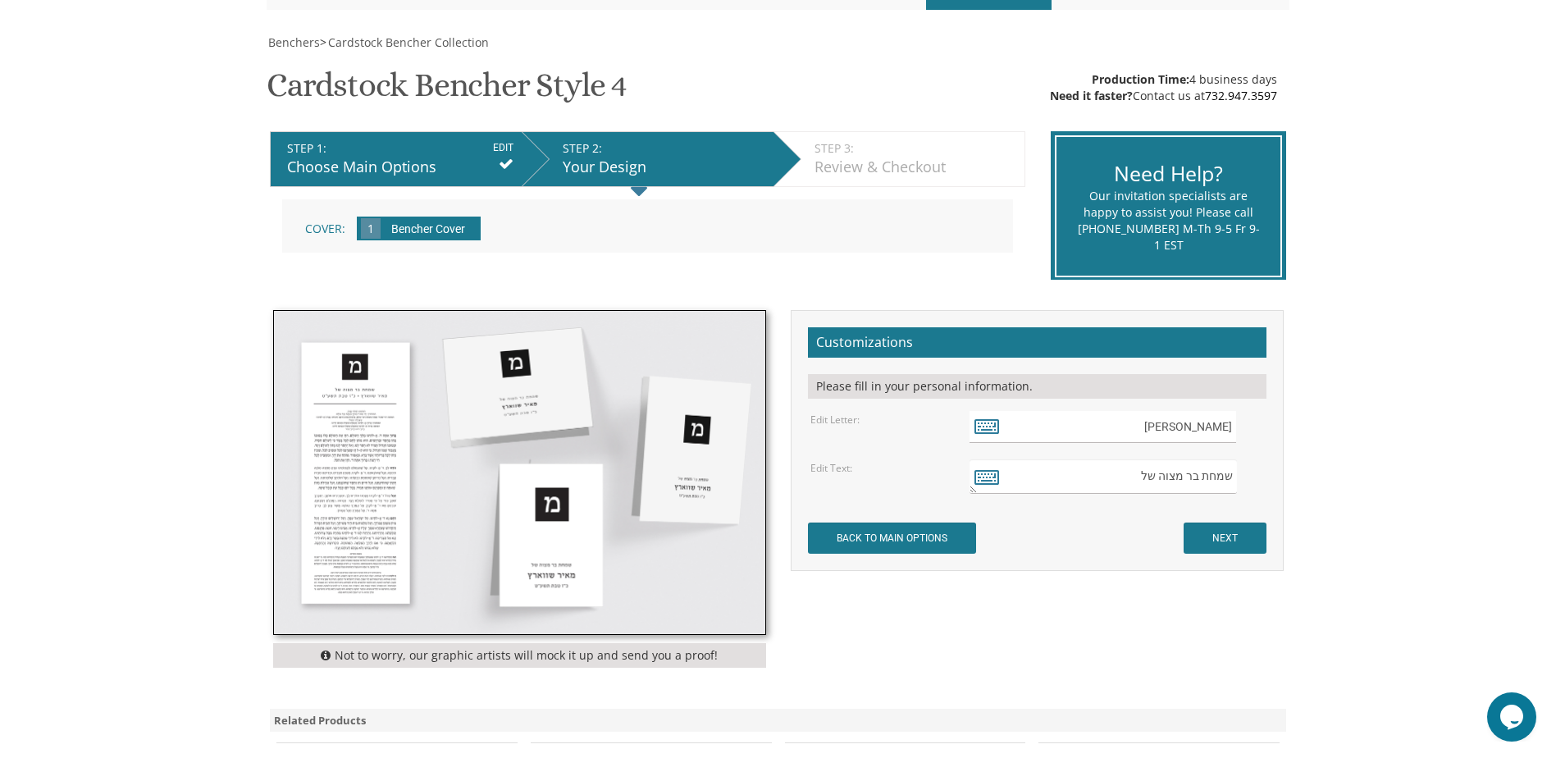
scroll to position [244, 0]
